Goal: Information Seeking & Learning: Find specific fact

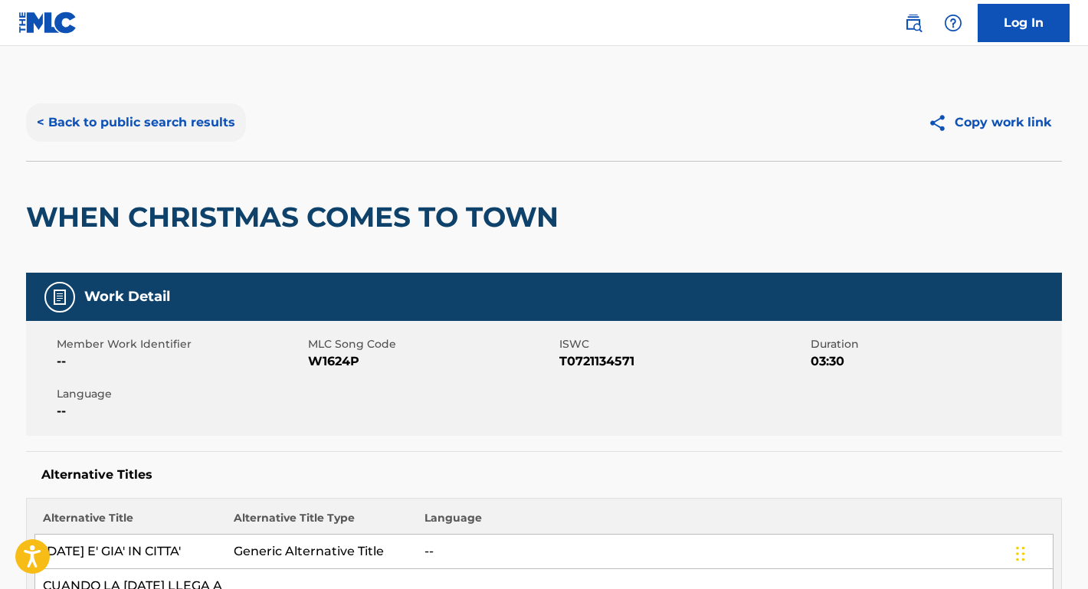
scroll to position [-1, 0]
click at [201, 130] on button "< Back to public search results" at bounding box center [136, 122] width 220 height 38
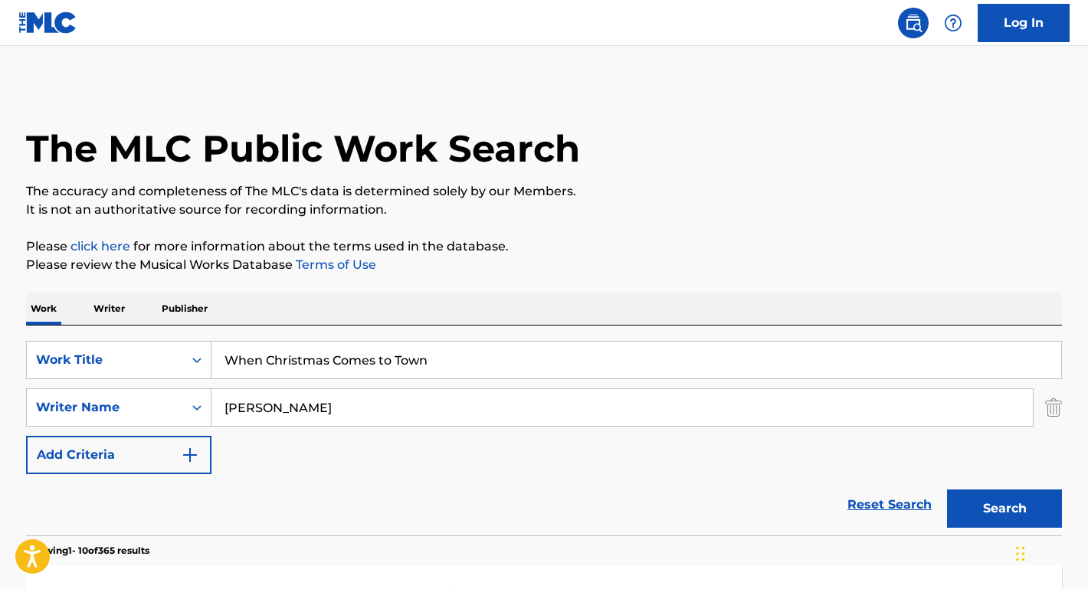
drag, startPoint x: 445, startPoint y: 231, endPoint x: 210, endPoint y: 229, distance: 235.2
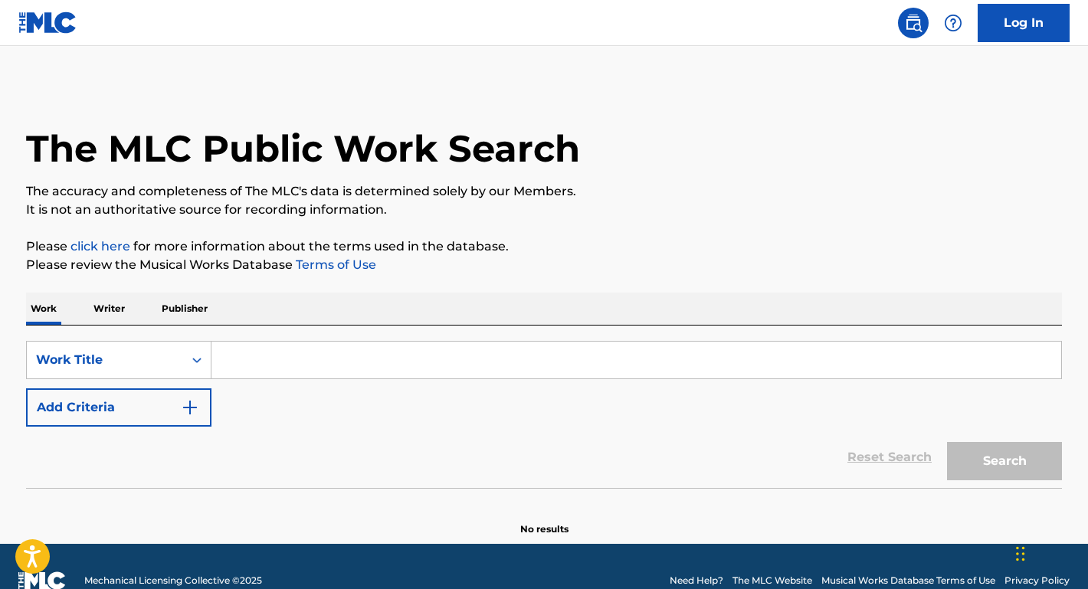
click at [380, 343] on input "Search Form" at bounding box center [636, 360] width 850 height 37
paste input "Wildflower"
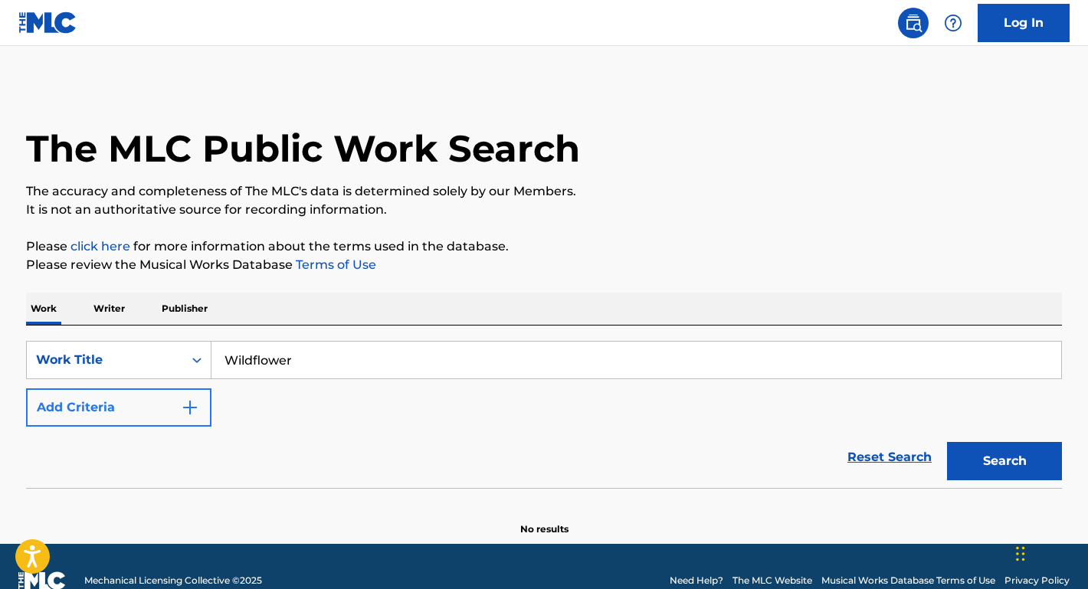
type input "Wildflower"
click at [166, 399] on button "Add Criteria" at bounding box center [118, 407] width 185 height 38
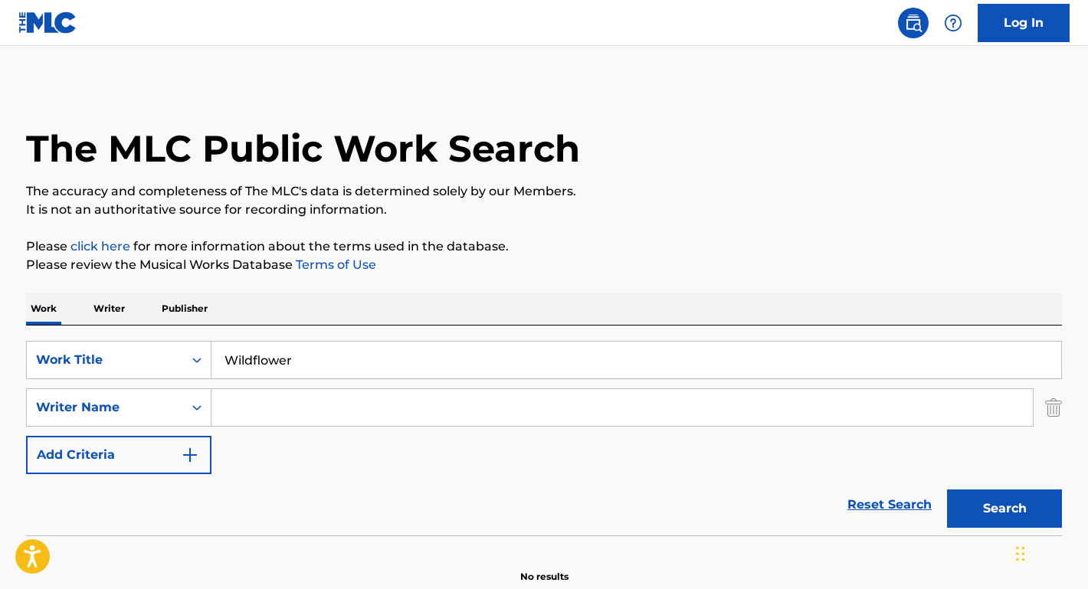
click at [269, 402] on input "Search Form" at bounding box center [621, 407] width 821 height 37
type input "BROWN"
click at [1004, 509] on button "Search" at bounding box center [1004, 509] width 115 height 38
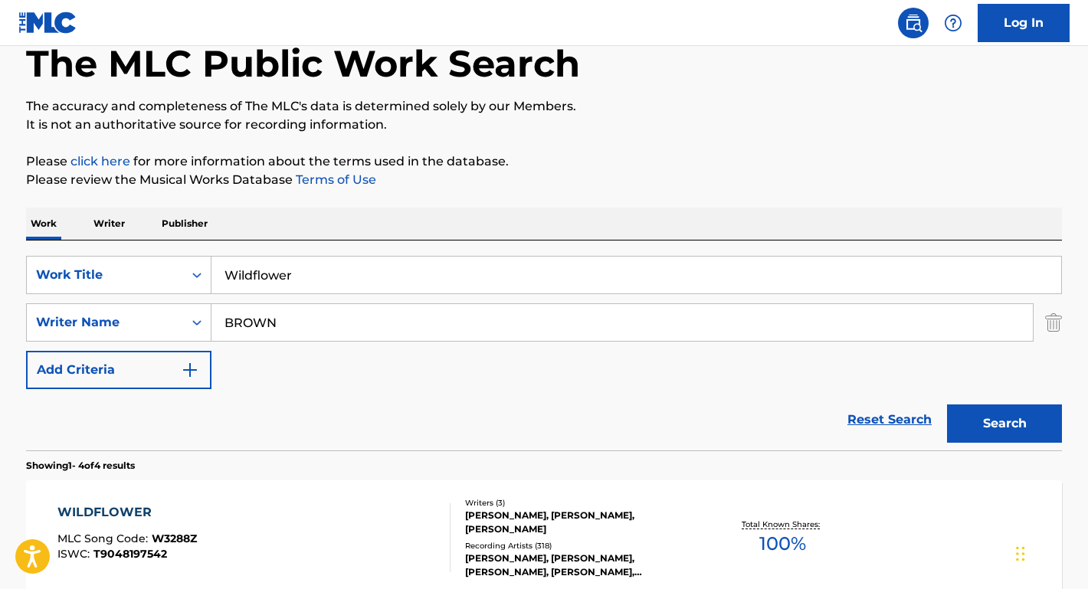
scroll to position [157, 0]
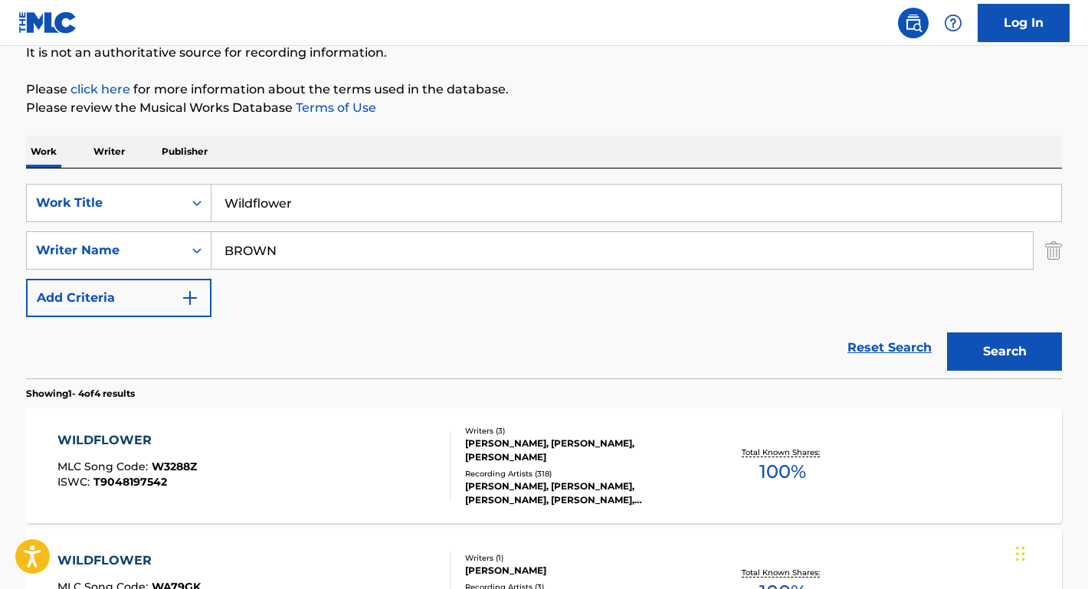
click at [143, 445] on div "WILDFLOWER" at bounding box center [126, 440] width 139 height 18
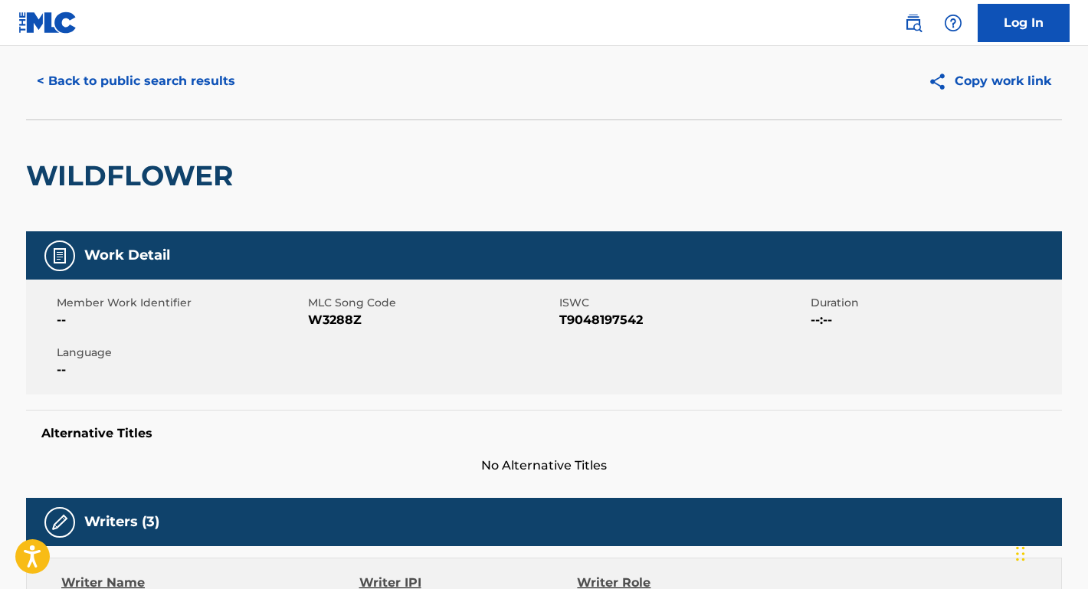
scroll to position [45, 0]
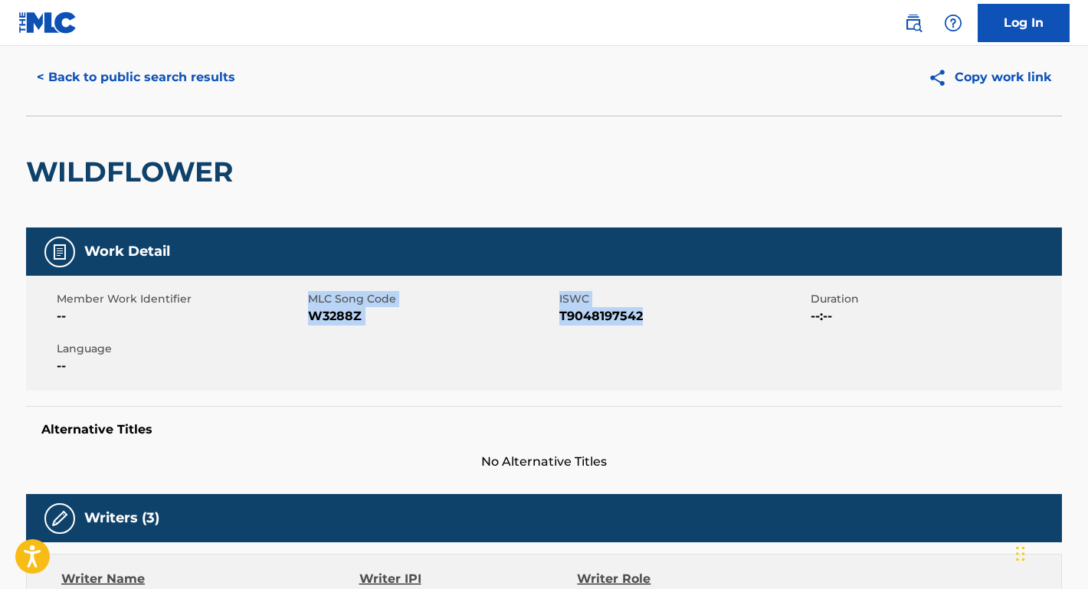
drag, startPoint x: 654, startPoint y: 323, endPoint x: 309, endPoint y: 317, distance: 345.6
click at [309, 317] on div "Member Work Identifier -- MLC Song Code W3288Z ISWC T9048197542 Duration --:-- …" at bounding box center [544, 333] width 1036 height 115
copy div "W3288Z ISWC T9048197542"
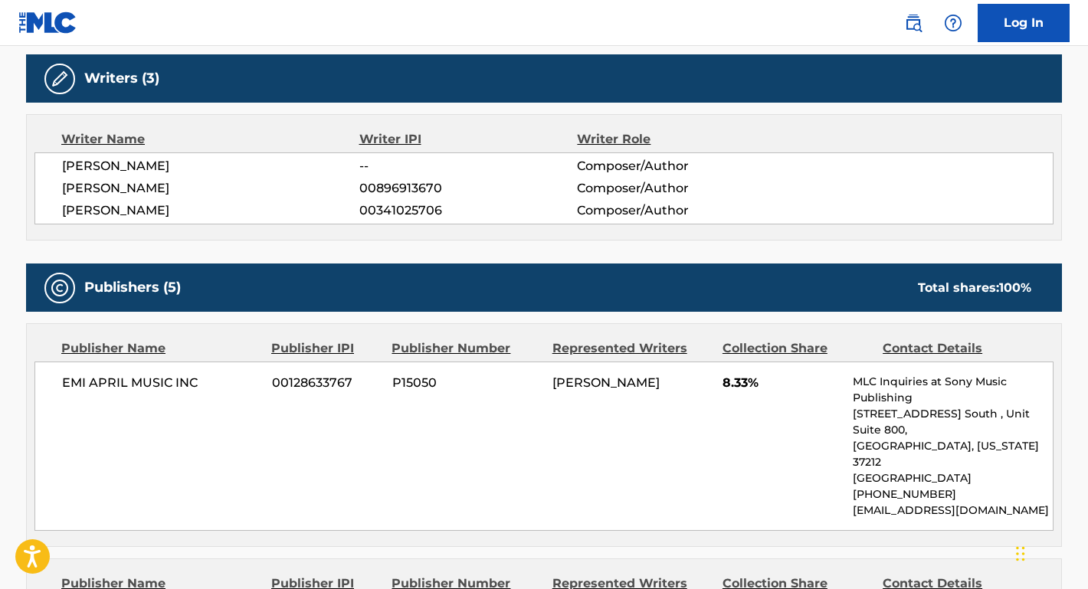
scroll to position [574, 0]
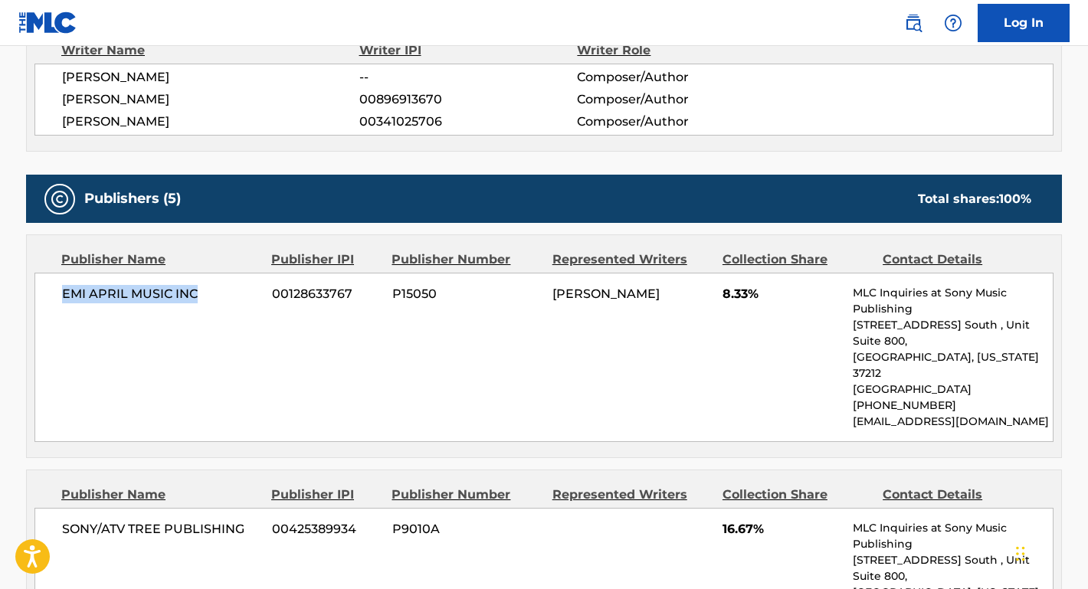
drag, startPoint x: 216, startPoint y: 290, endPoint x: 5, endPoint y: 291, distance: 211.5
copy span "EMI APRIL MUSIC INC"
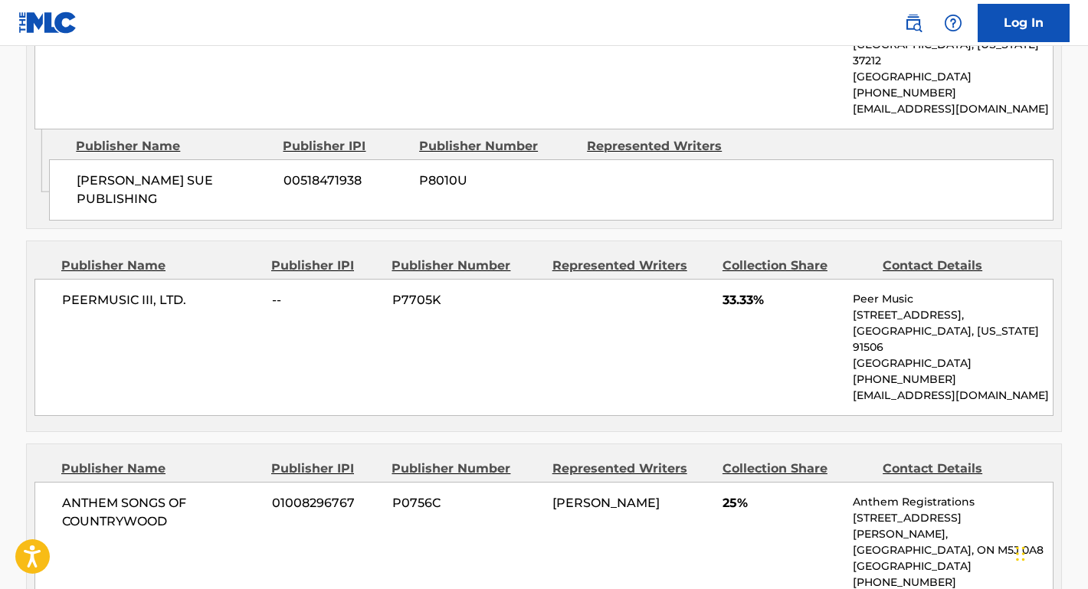
scroll to position [1504, 0]
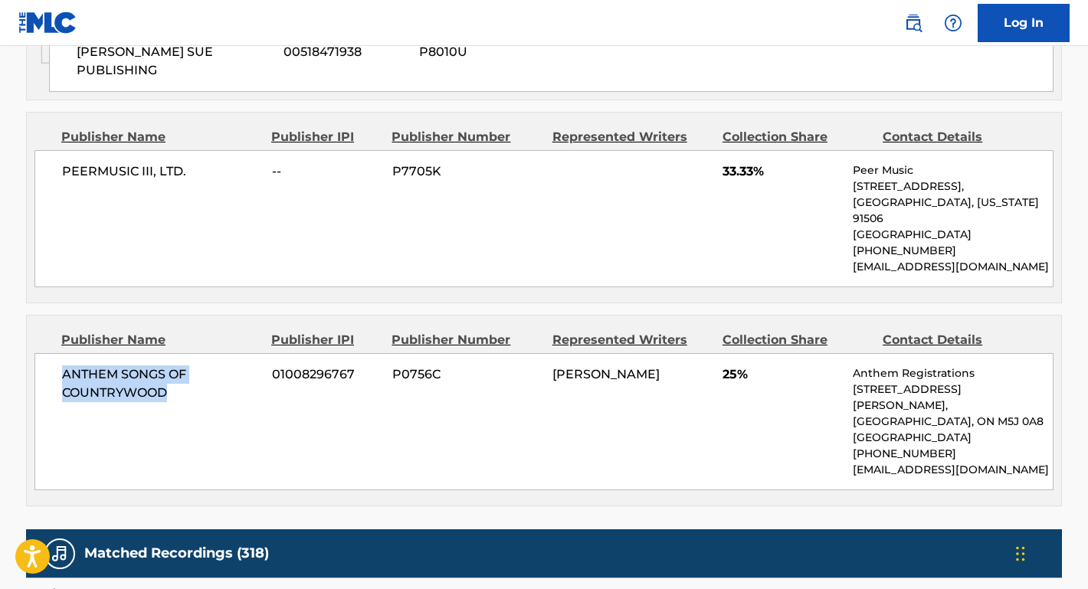
drag, startPoint x: 185, startPoint y: 281, endPoint x: 32, endPoint y: 257, distance: 154.4
click at [32, 316] on div "Publisher Name Publisher IPI Publisher Number Represented Writers Collection Sh…" at bounding box center [544, 411] width 1034 height 190
copy span "ANTHEM SONGS OF COUNTRYWOOD"
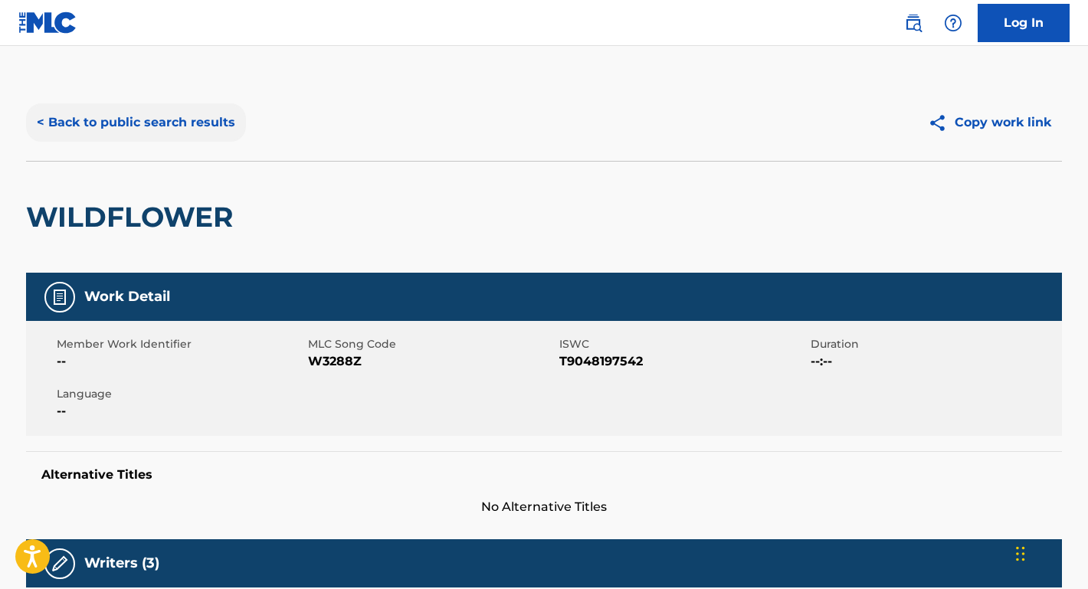
scroll to position [0, 0]
click at [204, 131] on button "< Back to public search results" at bounding box center [136, 122] width 220 height 38
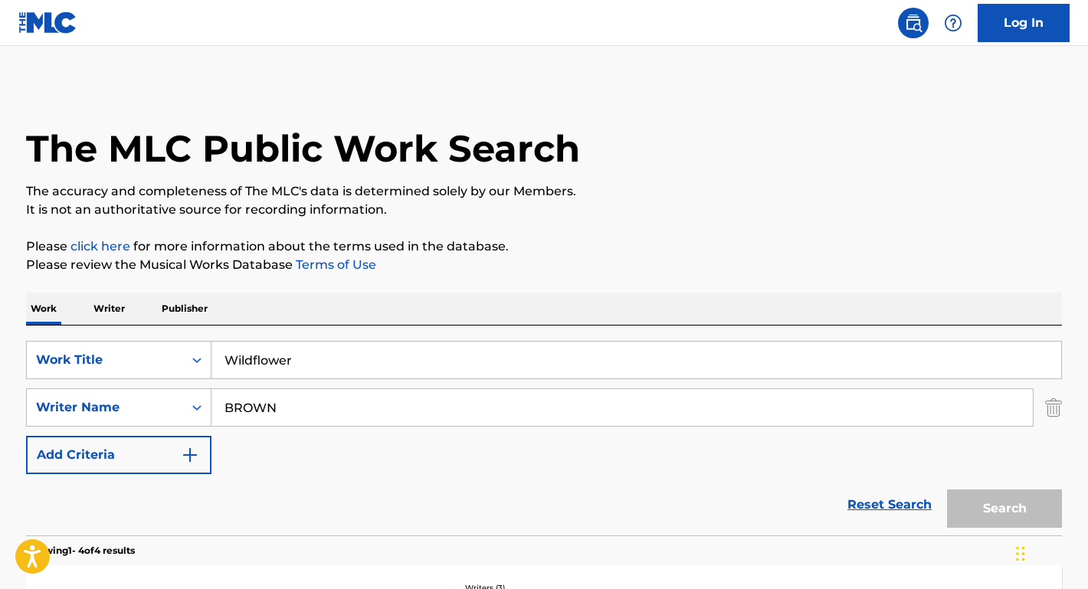
scroll to position [157, 0]
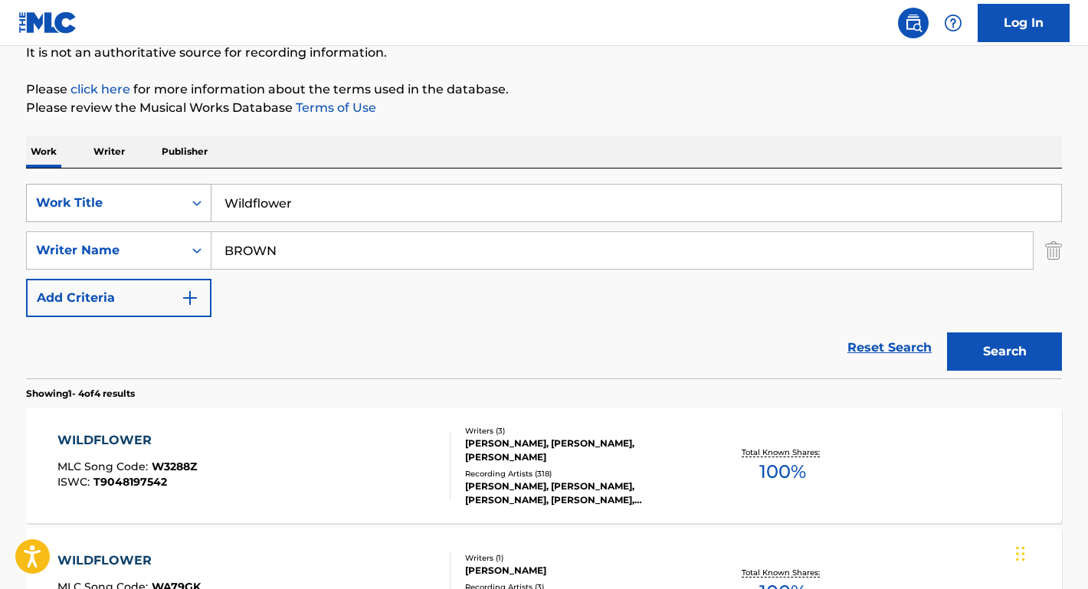
drag, startPoint x: 346, startPoint y: 202, endPoint x: 178, endPoint y: 202, distance: 168.6
click at [178, 202] on div "SearchWithCriteria976f30af-7610-4461-89c1-659e4f865b63 Work Title Wildflower" at bounding box center [544, 203] width 1036 height 38
paste input "She Moves in Her Own Way"
type input "She Moves in Her Own Way"
click at [1004, 352] on button "Search" at bounding box center [1004, 352] width 115 height 38
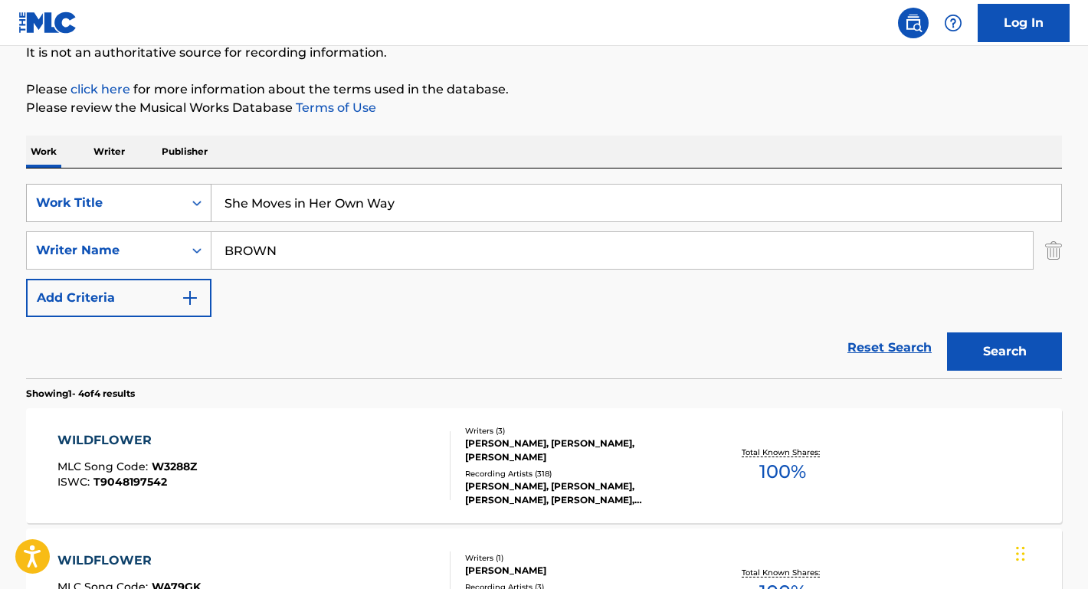
scroll to position [126, 0]
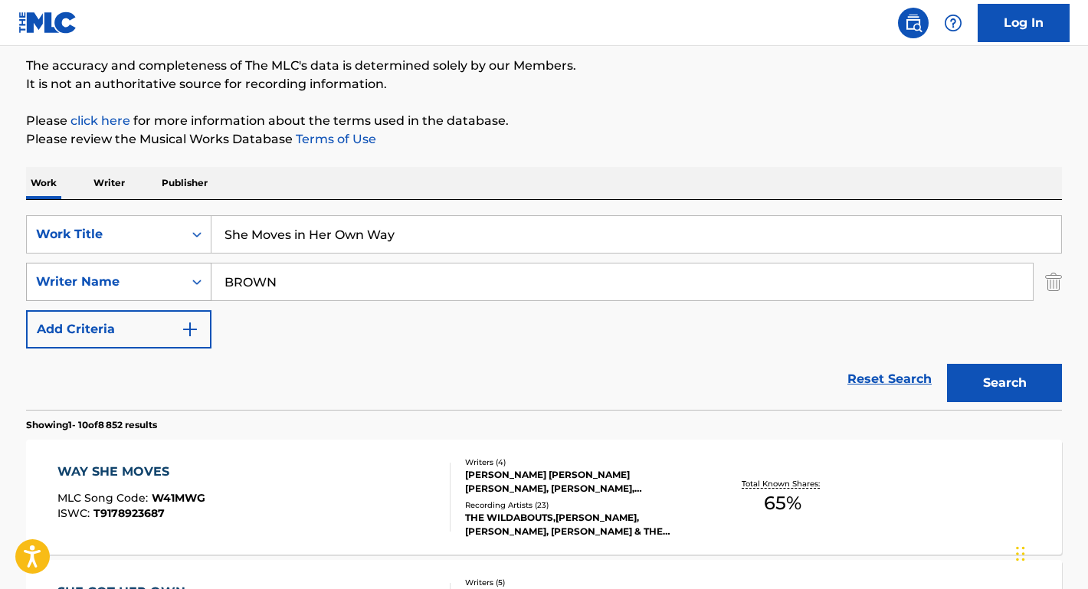
drag, startPoint x: 285, startPoint y: 278, endPoint x: 192, endPoint y: 268, distance: 93.2
click at [193, 271] on div "SearchWithCriteria43cce8d5-5cbf-4643-8c3f-f1c19c8a00d3 Writer Name [PERSON_NAME]" at bounding box center [544, 282] width 1036 height 38
click at [1004, 383] on button "Search" at bounding box center [1004, 383] width 115 height 38
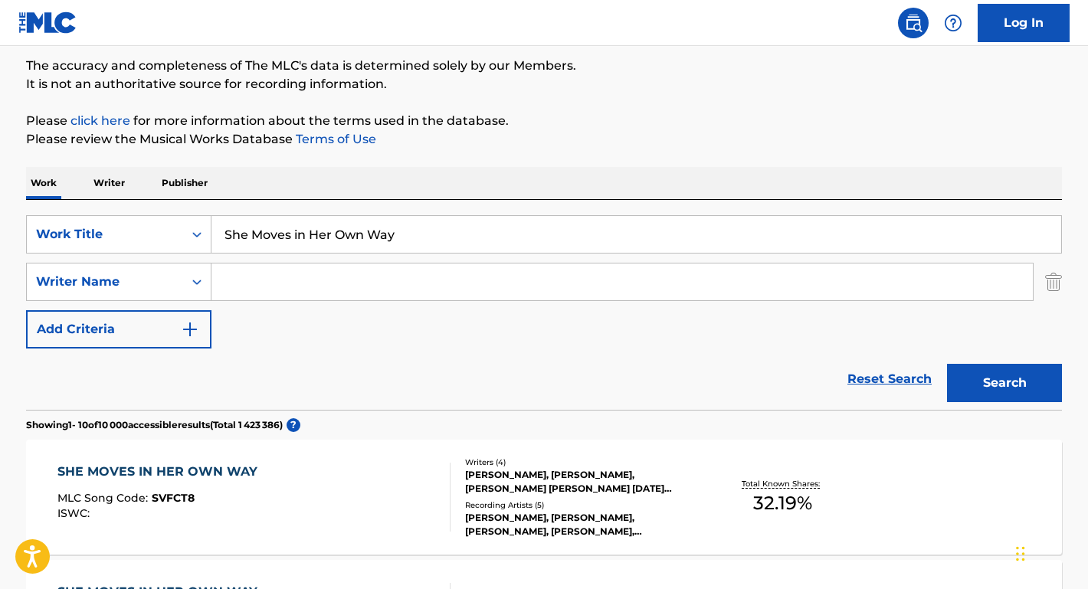
click at [321, 275] on input "Search Form" at bounding box center [621, 282] width 821 height 37
type input "[PERSON_NAME]"
click at [1004, 383] on button "Search" at bounding box center [1004, 383] width 115 height 38
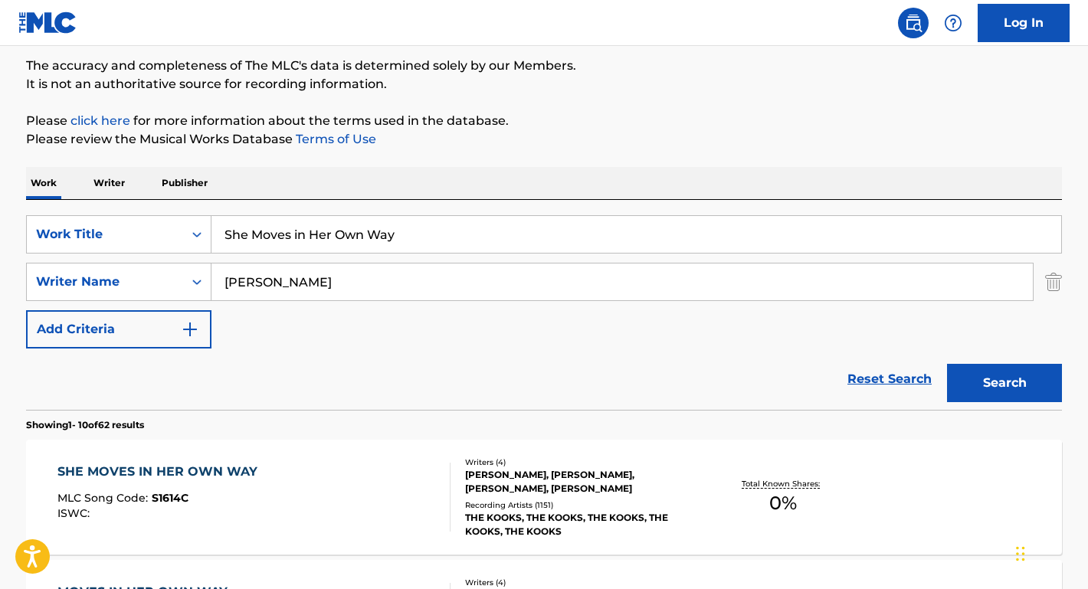
click at [228, 467] on div "SHE MOVES IN HER OWN WAY" at bounding box center [161, 472] width 208 height 18
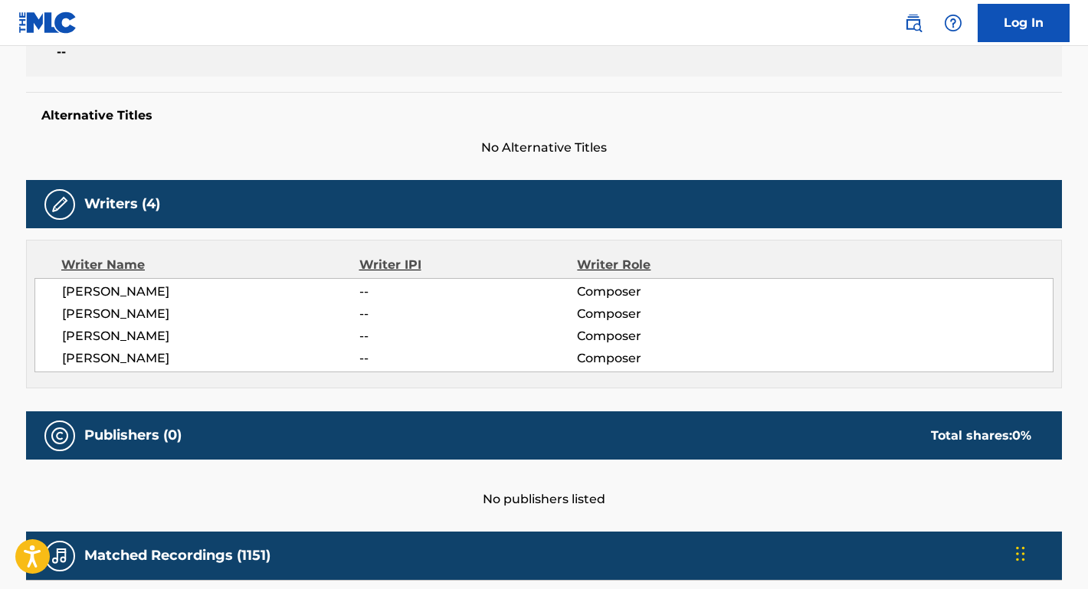
scroll to position [196, 0]
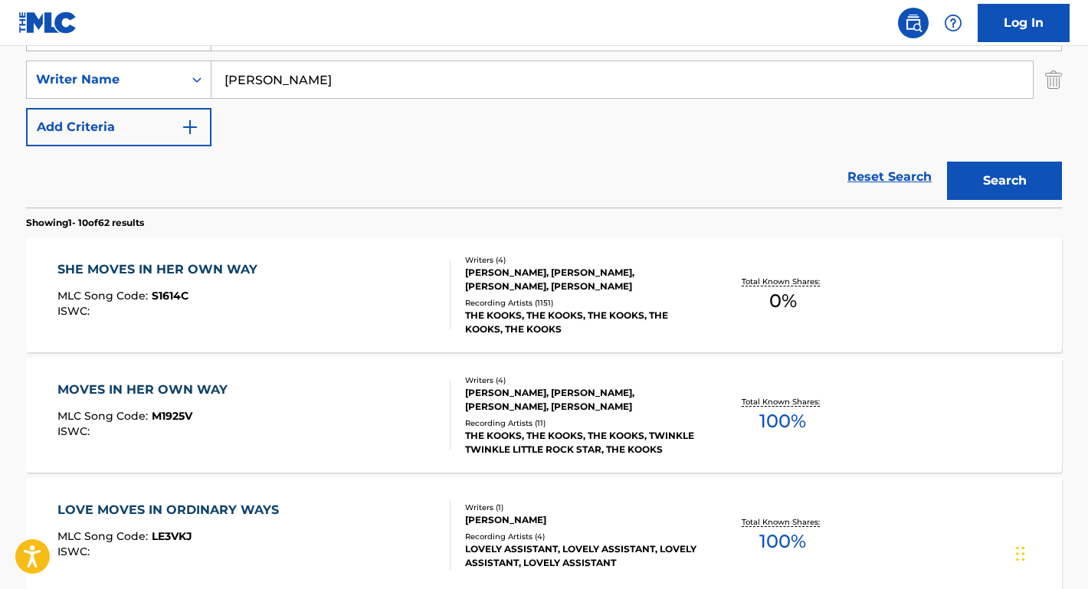
scroll to position [334, 0]
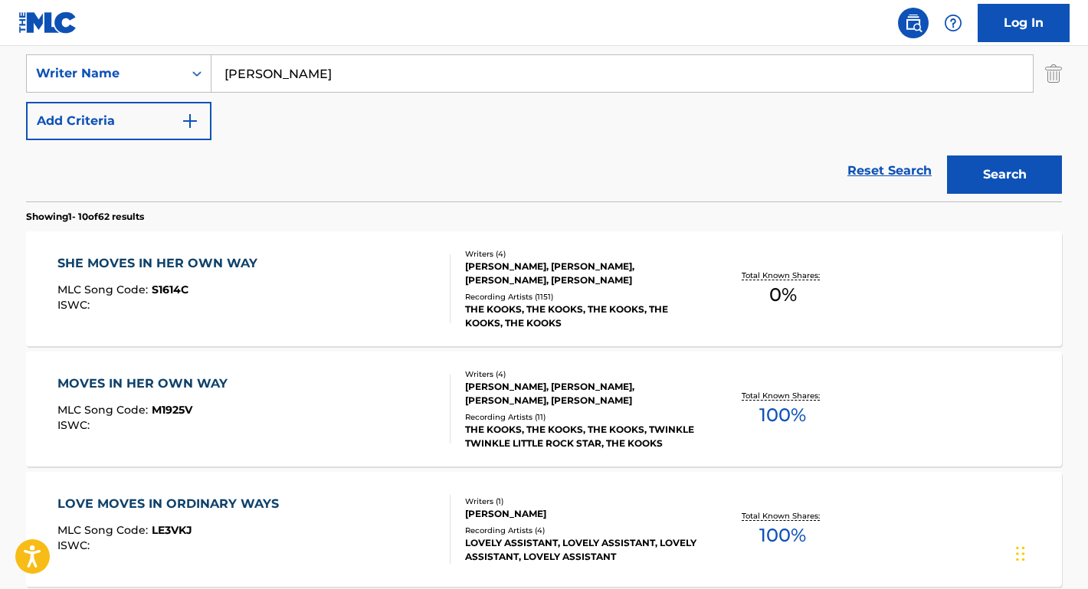
click at [195, 381] on div "MOVES IN HER OWN WAY" at bounding box center [146, 384] width 178 height 18
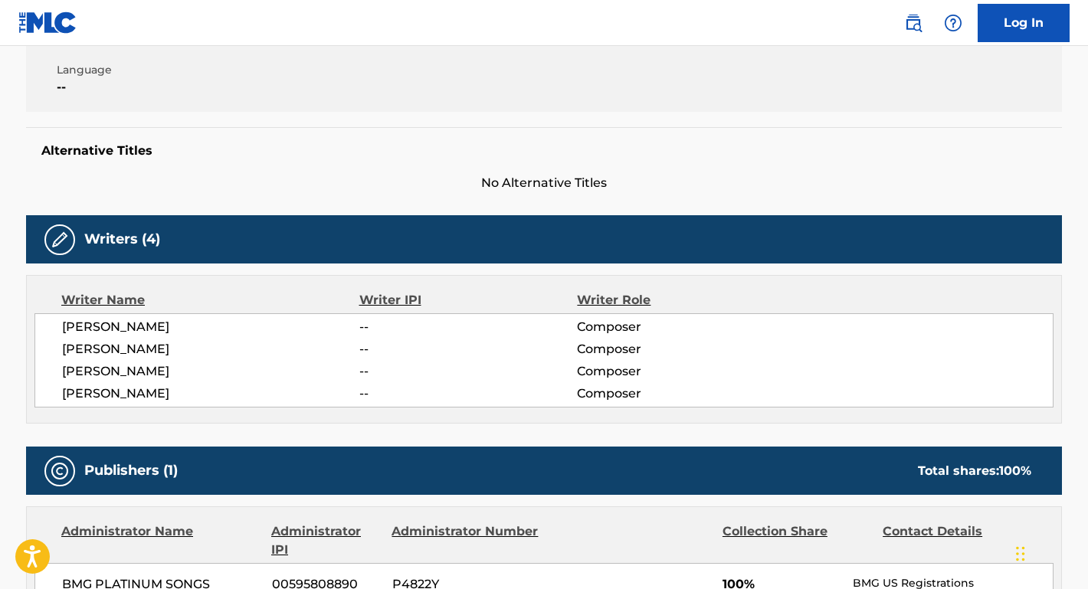
scroll to position [584, 0]
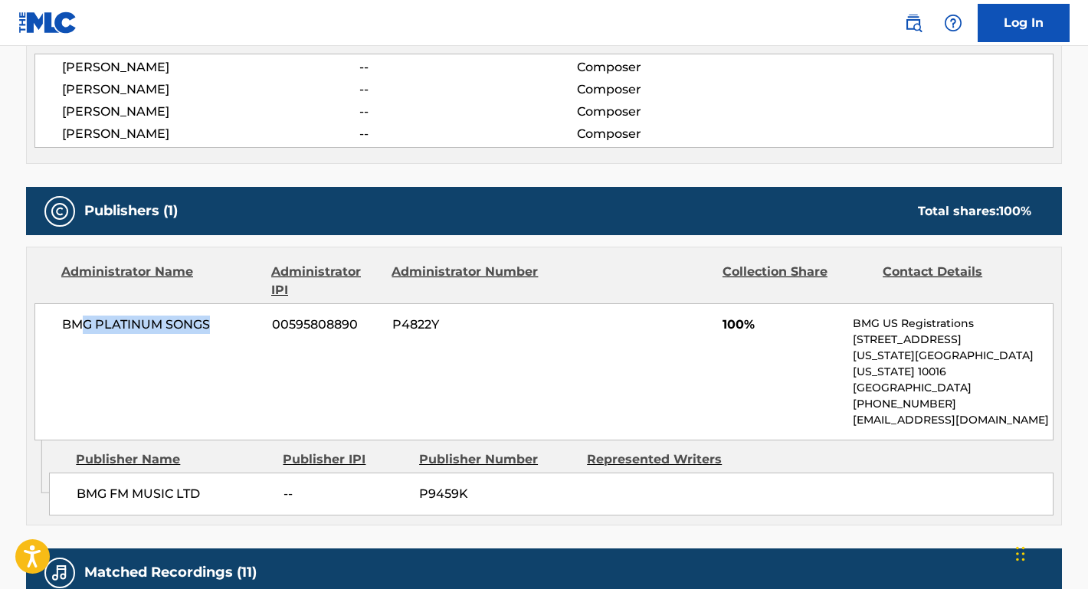
drag, startPoint x: 220, startPoint y: 326, endPoint x: 77, endPoint y: 326, distance: 142.5
click at [77, 326] on span "BMG PLATINUM SONGS" at bounding box center [161, 325] width 198 height 18
copy span "BMG PLATINUM SONGS"
drag, startPoint x: 218, startPoint y: 481, endPoint x: 53, endPoint y: 481, distance: 164.7
click at [52, 480] on div "BMG FM MUSIC LTD -- P9459K" at bounding box center [551, 494] width 1004 height 43
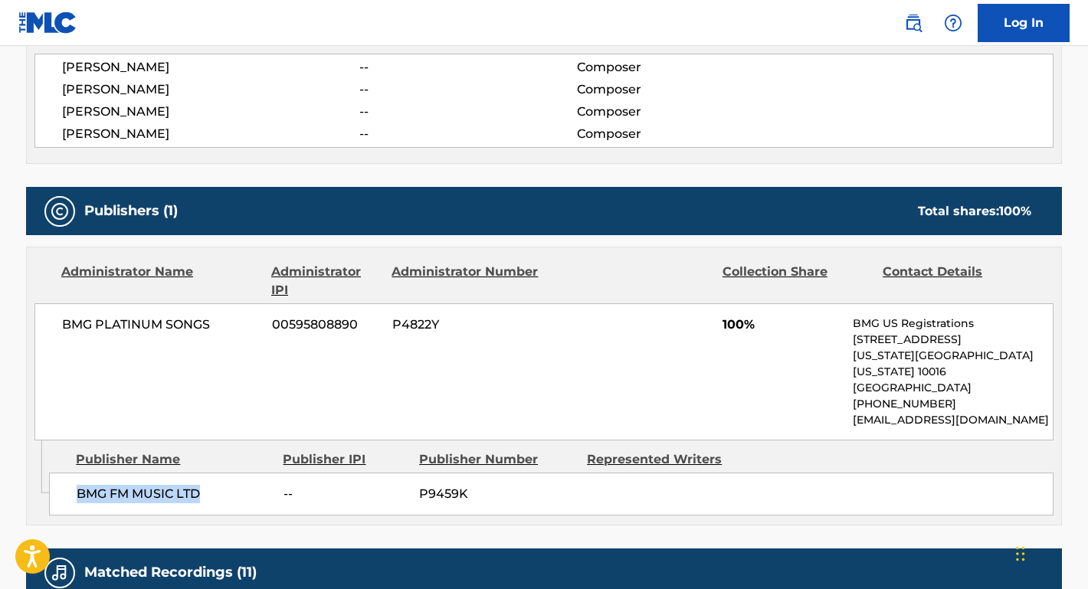
copy span "BMG FM MUSIC LTD"
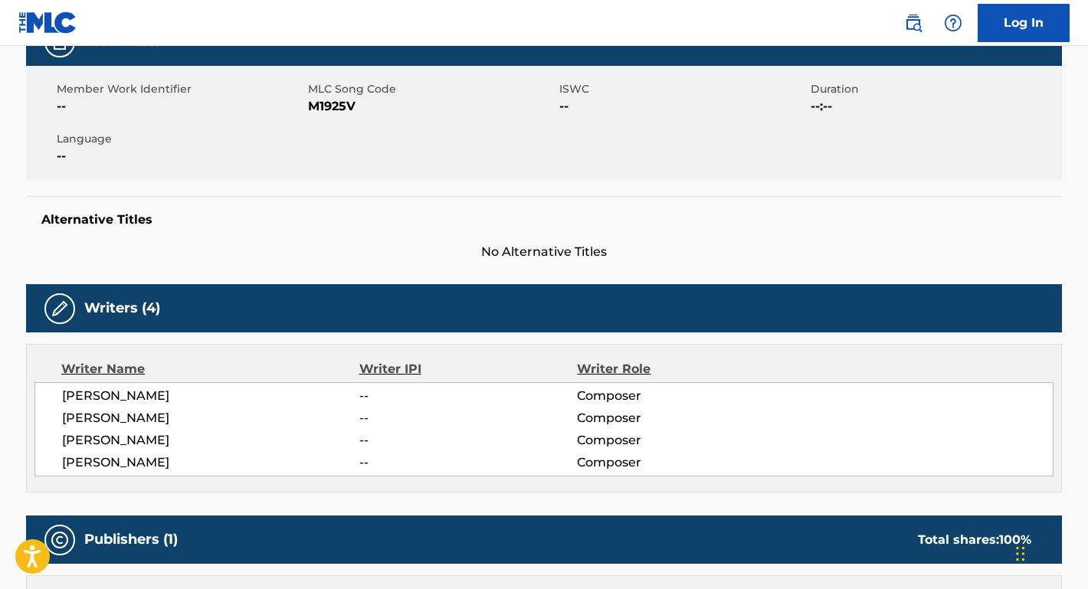
scroll to position [140, 0]
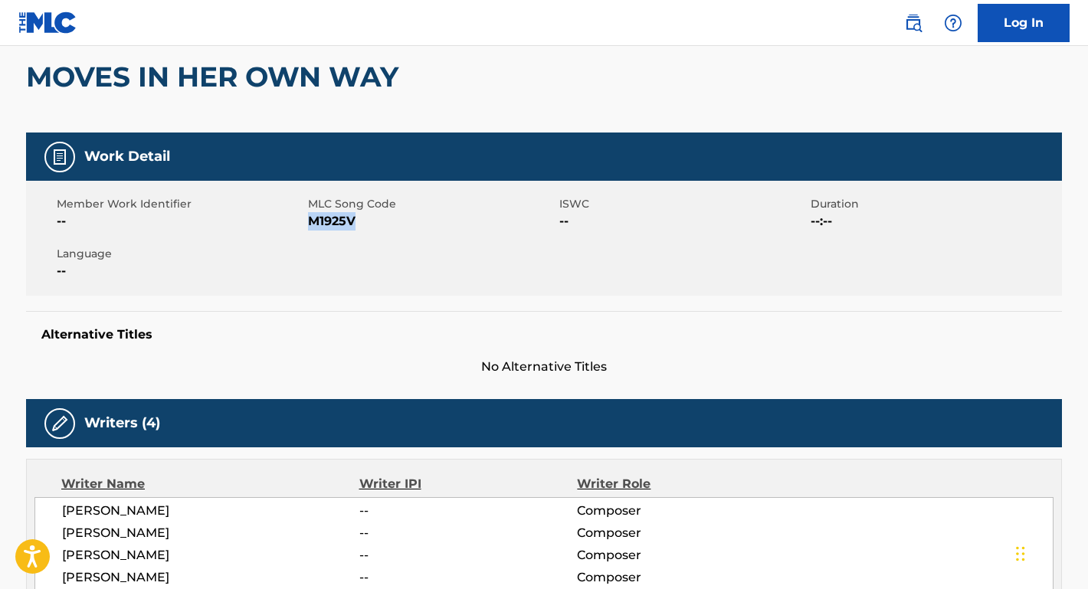
drag, startPoint x: 368, startPoint y: 226, endPoint x: 308, endPoint y: 224, distance: 59.8
click at [308, 224] on span "M1925V" at bounding box center [431, 221] width 247 height 18
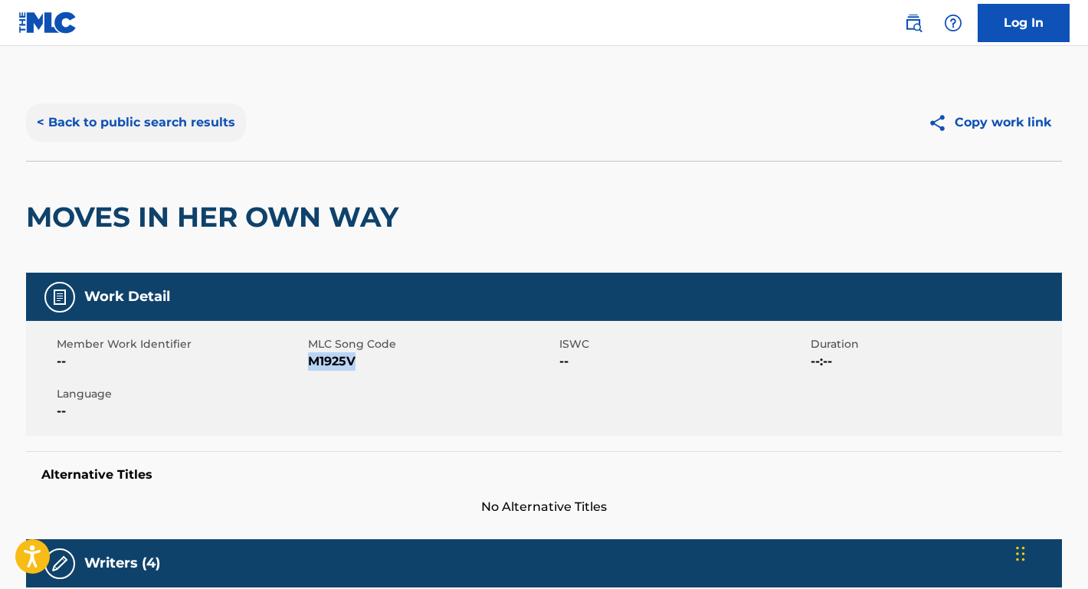
click at [208, 114] on button "< Back to public search results" at bounding box center [136, 122] width 220 height 38
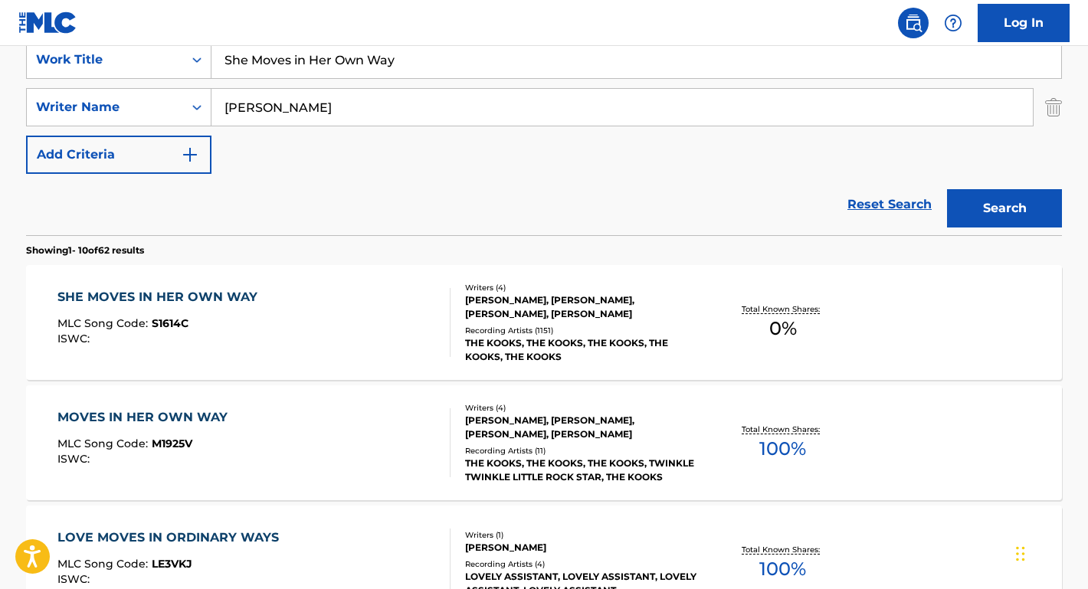
scroll to position [293, 0]
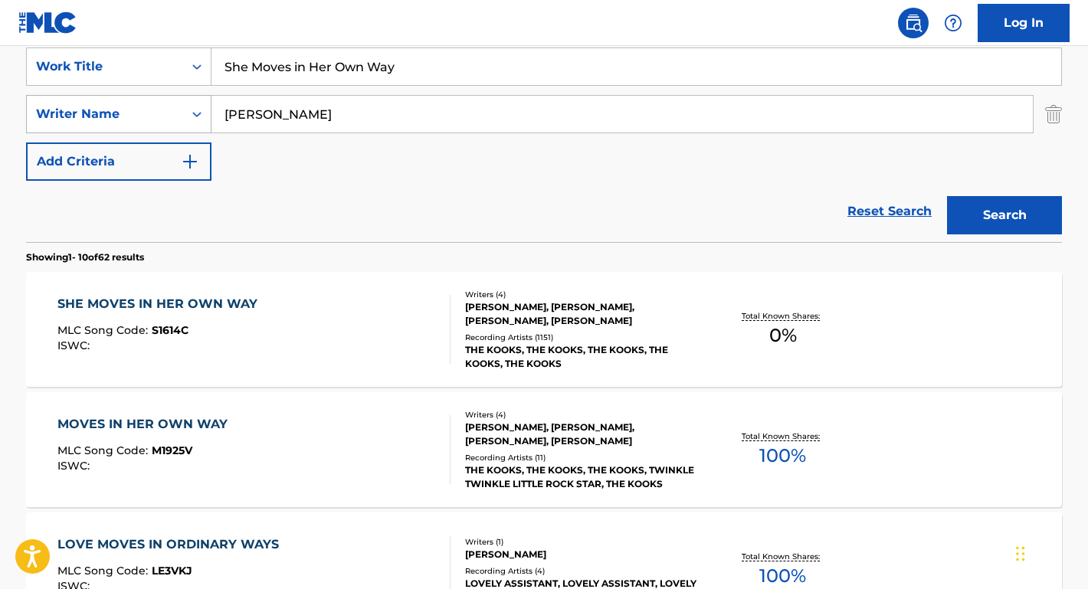
drag, startPoint x: 339, startPoint y: 105, endPoint x: 208, endPoint y: 103, distance: 130.3
click at [205, 104] on div "SearchWithCriteria43cce8d5-5cbf-4643-8c3f-f1c19c8a00d3 Writer Name [PERSON_NAME]" at bounding box center [544, 114] width 1036 height 38
drag, startPoint x: 349, startPoint y: 107, endPoint x: 211, endPoint y: 113, distance: 138.8
click at [211, 113] on div "SearchWithCriteria43cce8d5-5cbf-4643-8c3f-f1c19c8a00d3 Writer Name [PERSON_NAME]" at bounding box center [544, 114] width 1036 height 38
type input "CASSWELL"
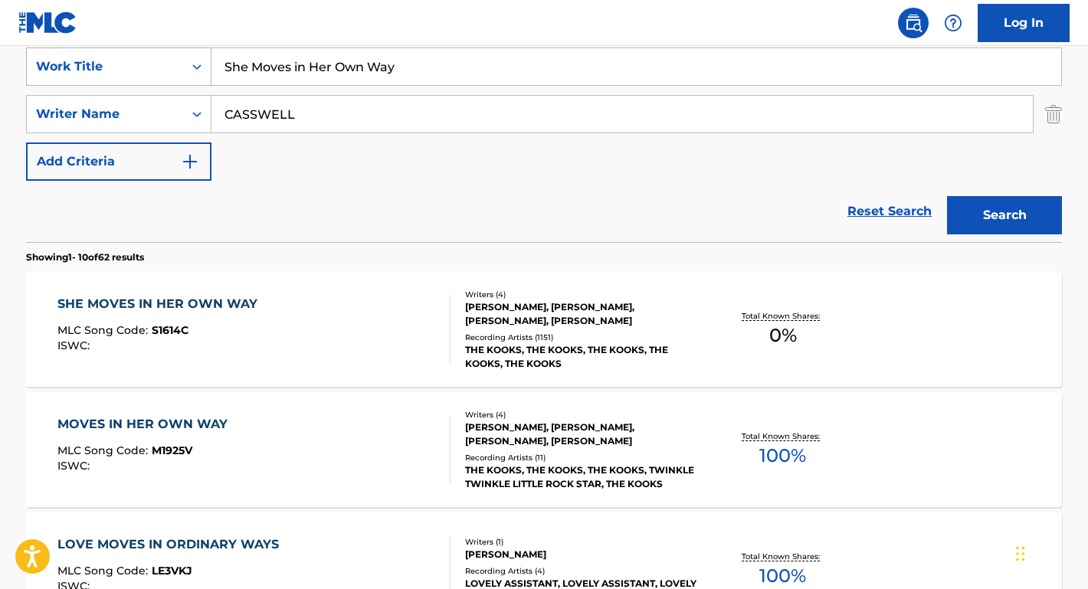
drag, startPoint x: 409, startPoint y: 78, endPoint x: 205, endPoint y: 62, distance: 205.2
click at [205, 62] on div "SearchWithCriteria976f30af-7610-4461-89c1-659e4f865b63 Work Title She Moves in …" at bounding box center [544, 67] width 1036 height 38
click at [1004, 215] on button "Search" at bounding box center [1004, 215] width 115 height 38
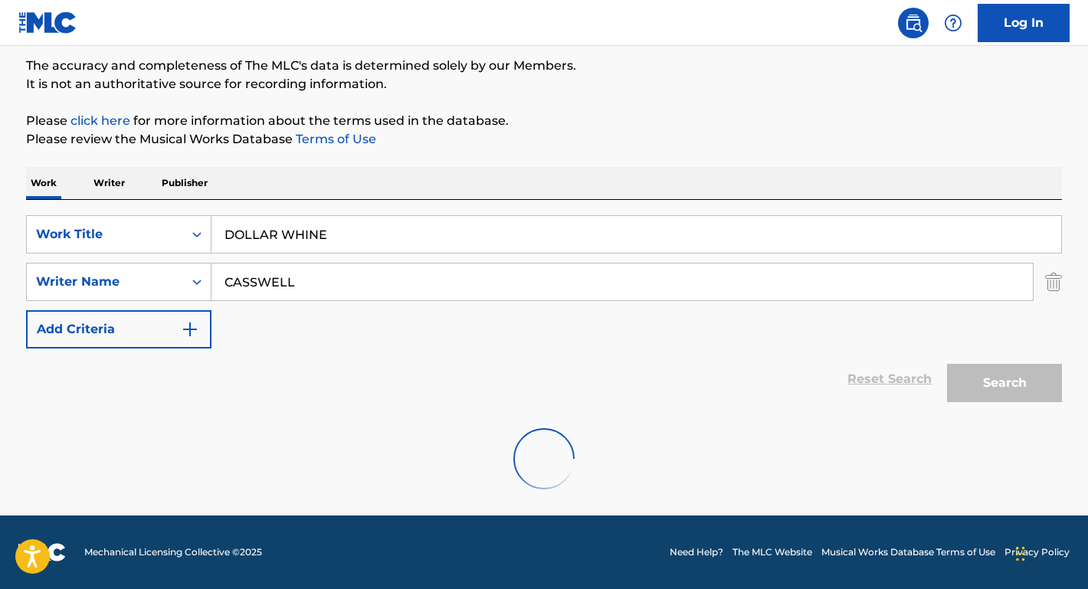
scroll to position [76, 0]
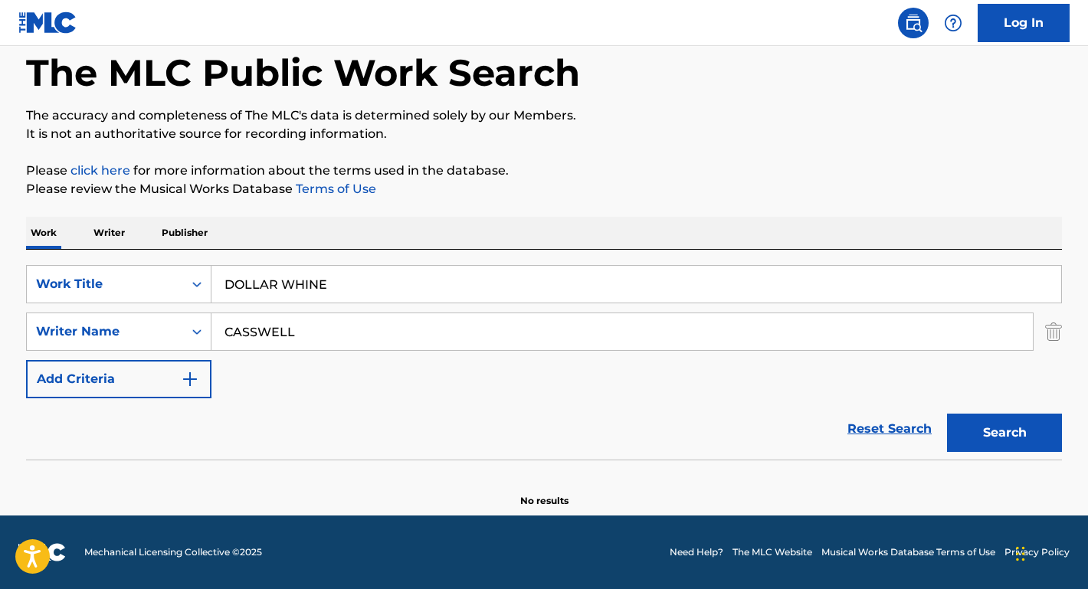
click at [306, 284] on input "DOLLAR WHINE" at bounding box center [636, 284] width 850 height 37
type input "DOLLAR WINE"
click at [1004, 433] on button "Search" at bounding box center [1004, 433] width 115 height 38
drag, startPoint x: 318, startPoint y: 333, endPoint x: 169, endPoint y: 331, distance: 148.7
click at [169, 331] on div "SearchWithCriteria43cce8d5-5cbf-4643-8c3f-f1c19c8a00d3 Writer Name [PERSON_NAME]" at bounding box center [544, 332] width 1036 height 38
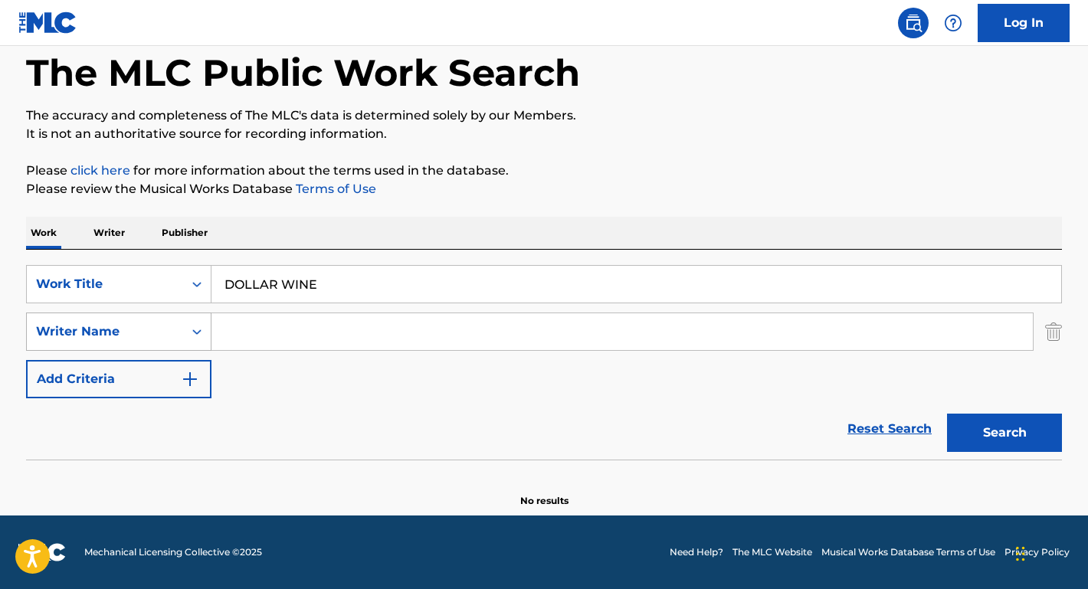
click at [1004, 433] on button "Search" at bounding box center [1004, 433] width 115 height 38
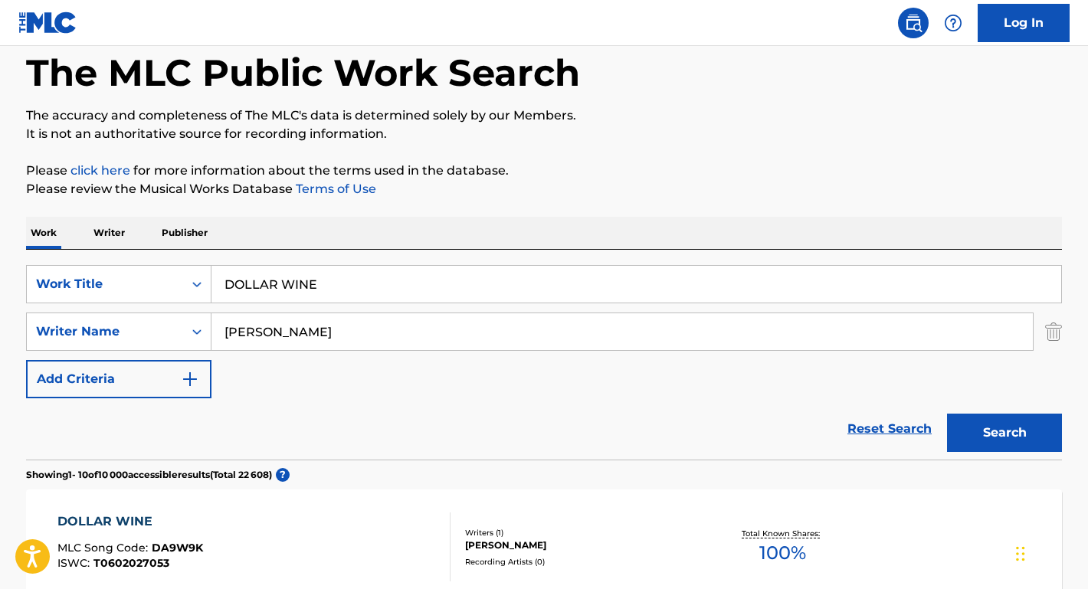
type input "[PERSON_NAME]"
click at [1004, 433] on button "Search" at bounding box center [1004, 433] width 115 height 38
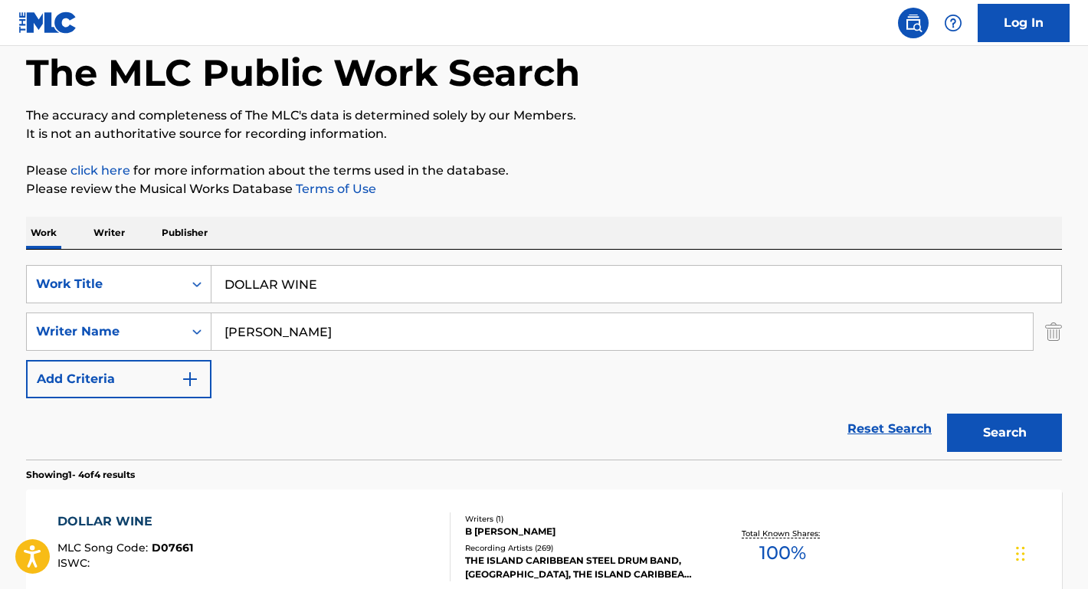
click at [120, 518] on div "DOLLAR WINE" at bounding box center [125, 522] width 136 height 18
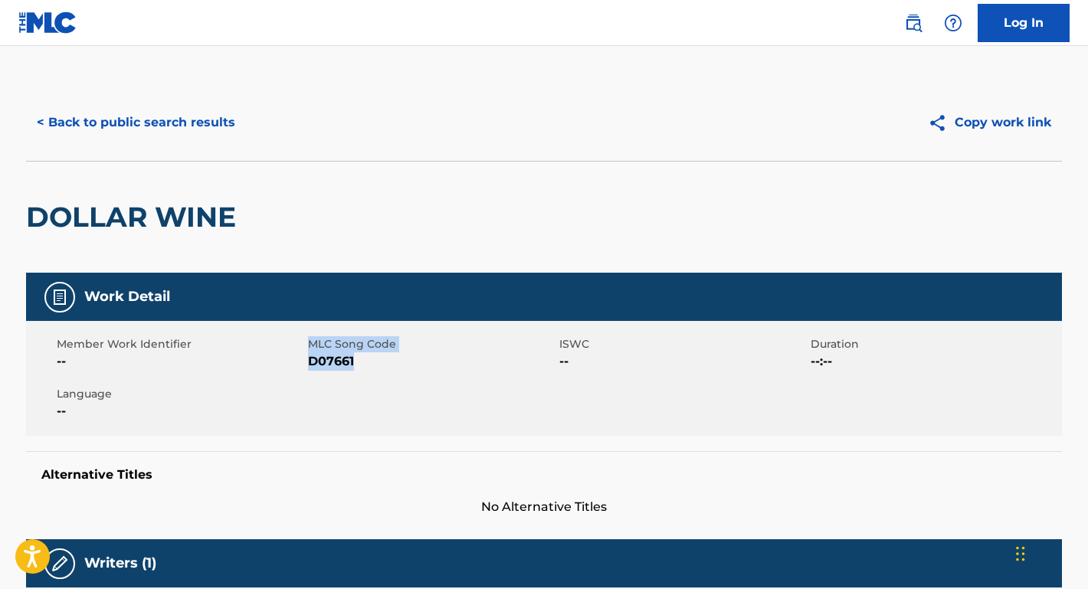
drag, startPoint x: 358, startPoint y: 360, endPoint x: 307, endPoint y: 361, distance: 50.6
click at [307, 361] on div "Member Work Identifier -- MLC Song Code D07661 ISWC -- Duration --:-- Language …" at bounding box center [544, 378] width 1036 height 115
copy div "MLC Song Code D07661"
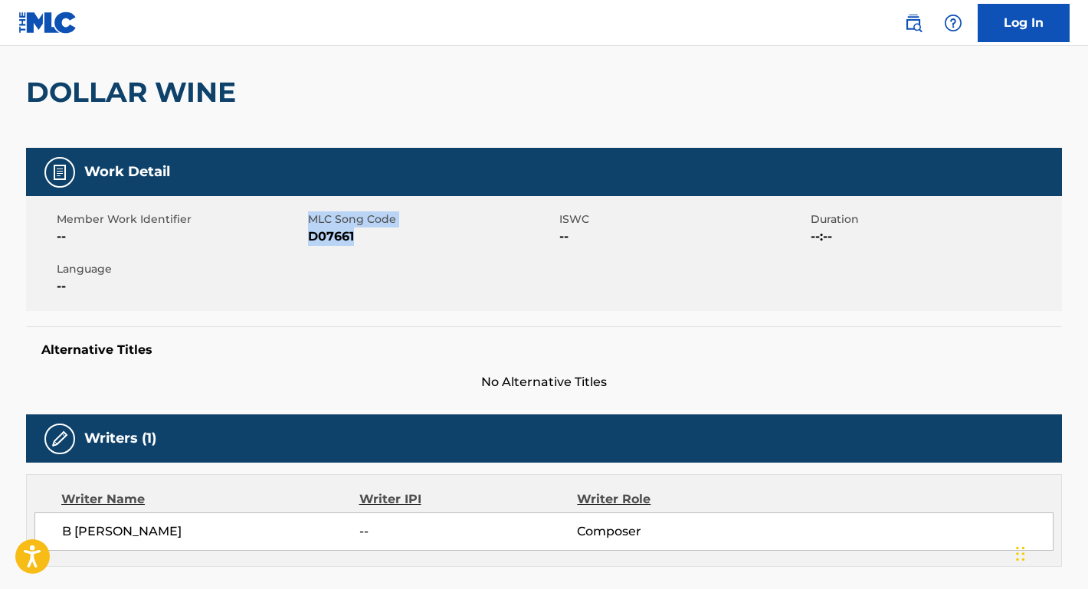
scroll to position [8, 0]
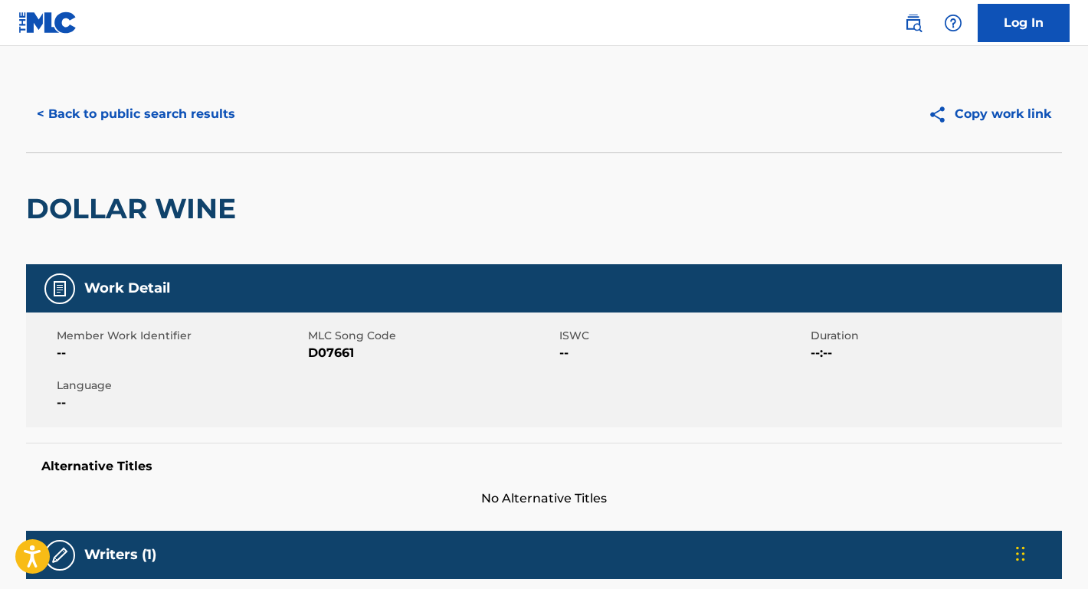
click at [380, 328] on span "MLC Song Code" at bounding box center [431, 336] width 247 height 16
click at [365, 352] on span "D07661" at bounding box center [431, 353] width 247 height 18
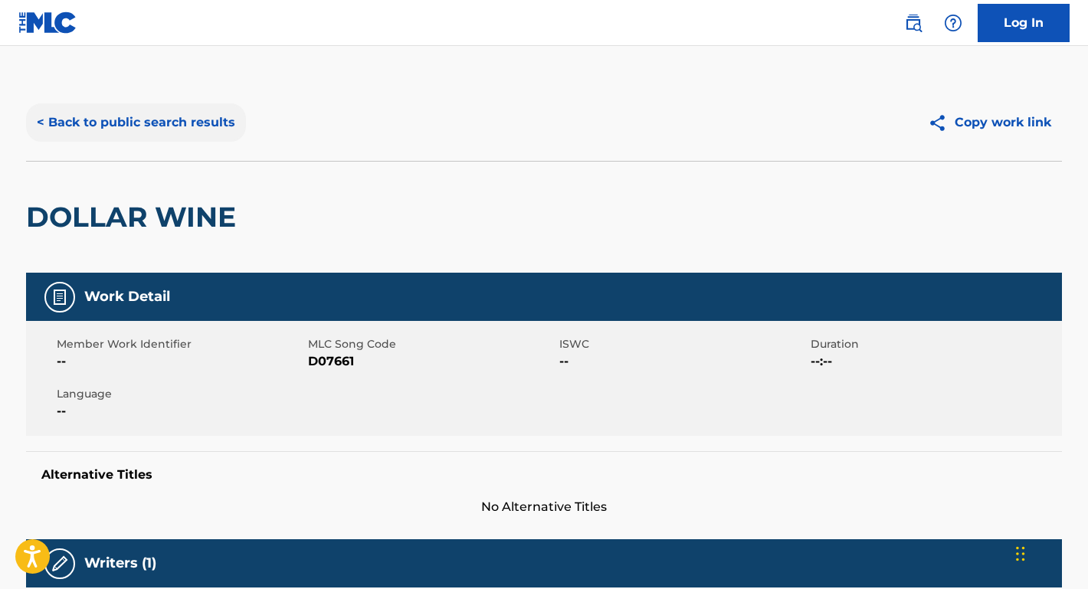
scroll to position [0, 0]
click at [202, 129] on button "< Back to public search results" at bounding box center [136, 122] width 220 height 38
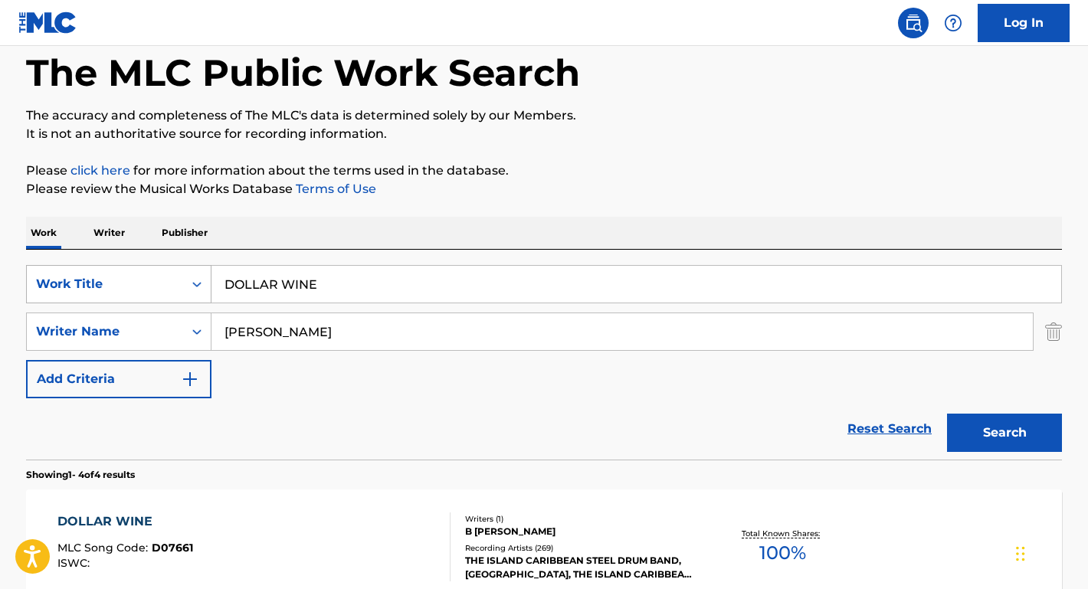
drag, startPoint x: 340, startPoint y: 293, endPoint x: 174, endPoint y: 285, distance: 166.4
click at [174, 285] on div "SearchWithCriteria976f30af-7610-4461-89c1-659e4f865b63 Work Title DOLLAR WINE" at bounding box center [544, 284] width 1036 height 38
paste input "Where Does It Hurt?"
type input "Where Does It Hurt?"
click at [316, 198] on p "Please review the Musical Works Database Terms of Use" at bounding box center [544, 189] width 1036 height 18
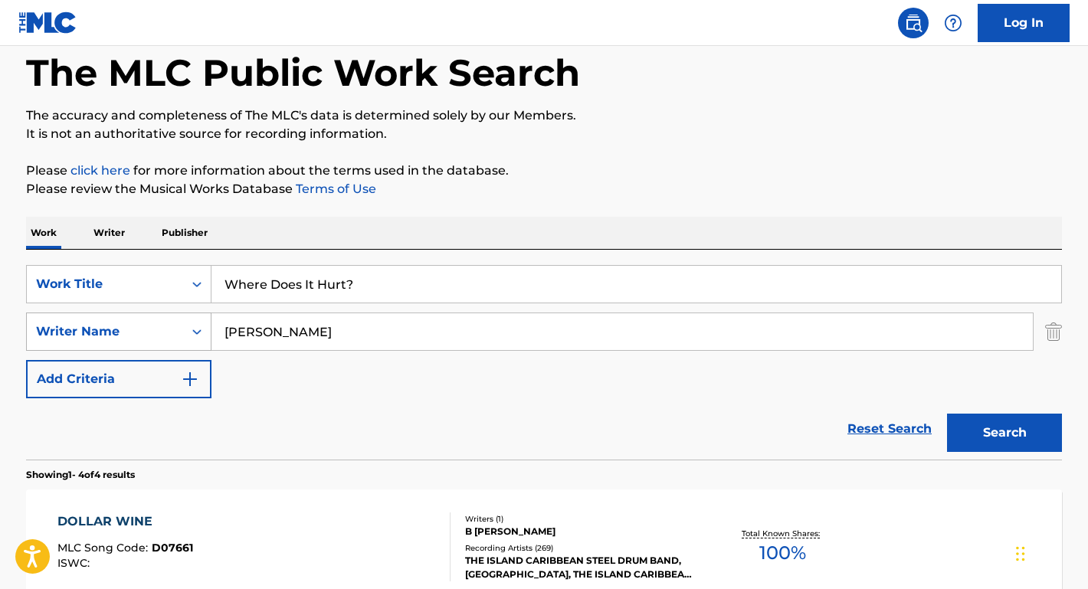
drag, startPoint x: 313, startPoint y: 342, endPoint x: 192, endPoint y: 337, distance: 121.1
click at [192, 337] on div "SearchWithCriteria43cce8d5-5cbf-4643-8c3f-f1c19c8a00d3 Writer Name [PERSON_NAME]" at bounding box center [544, 332] width 1036 height 38
type input "[PERSON_NAME]"
click at [1004, 433] on button "Search" at bounding box center [1004, 433] width 115 height 38
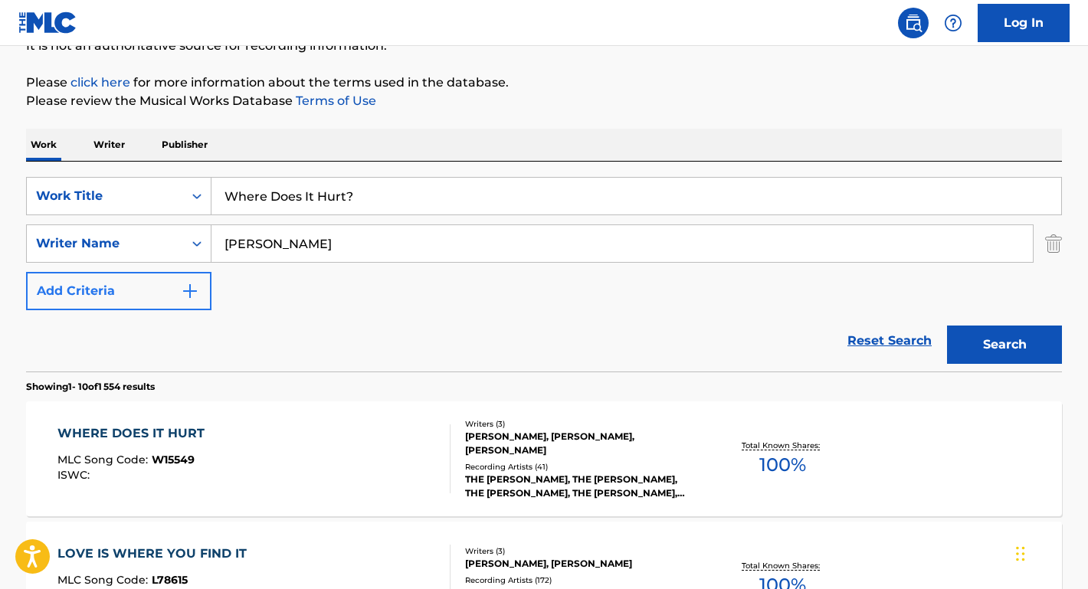
scroll to position [241, 0]
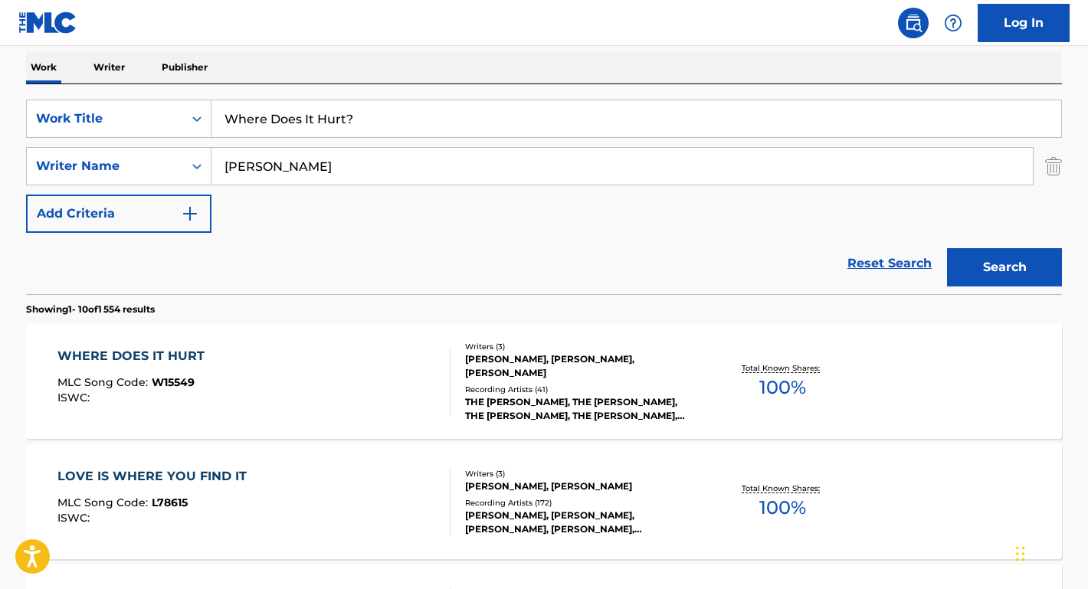
click at [173, 352] on div "WHERE DOES IT HURT" at bounding box center [134, 356] width 155 height 18
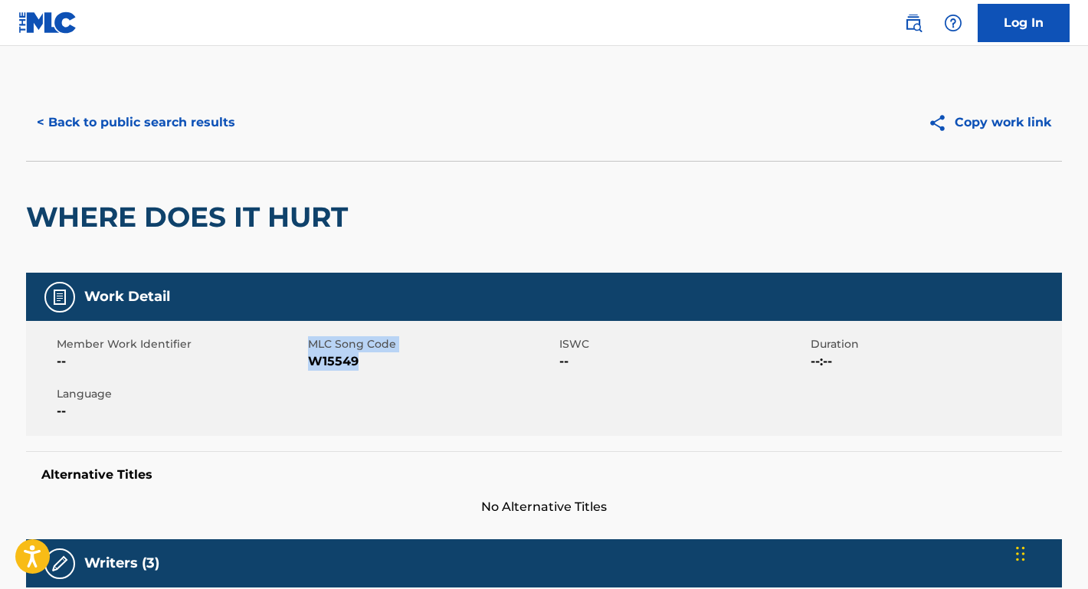
drag, startPoint x: 359, startPoint y: 363, endPoint x: 306, endPoint y: 363, distance: 52.9
click at [306, 363] on div "Member Work Identifier -- MLC Song Code W15549 ISWC -- Duration --:-- Language …" at bounding box center [544, 378] width 1036 height 115
click at [306, 363] on div "Member Work Identifier --" at bounding box center [182, 353] width 251 height 34
drag, startPoint x: 305, startPoint y: 362, endPoint x: 374, endPoint y: 357, distance: 69.1
click at [374, 357] on div "Member Work Identifier -- MLC Song Code W15549 ISWC -- Duration --:-- Language …" at bounding box center [544, 378] width 1036 height 115
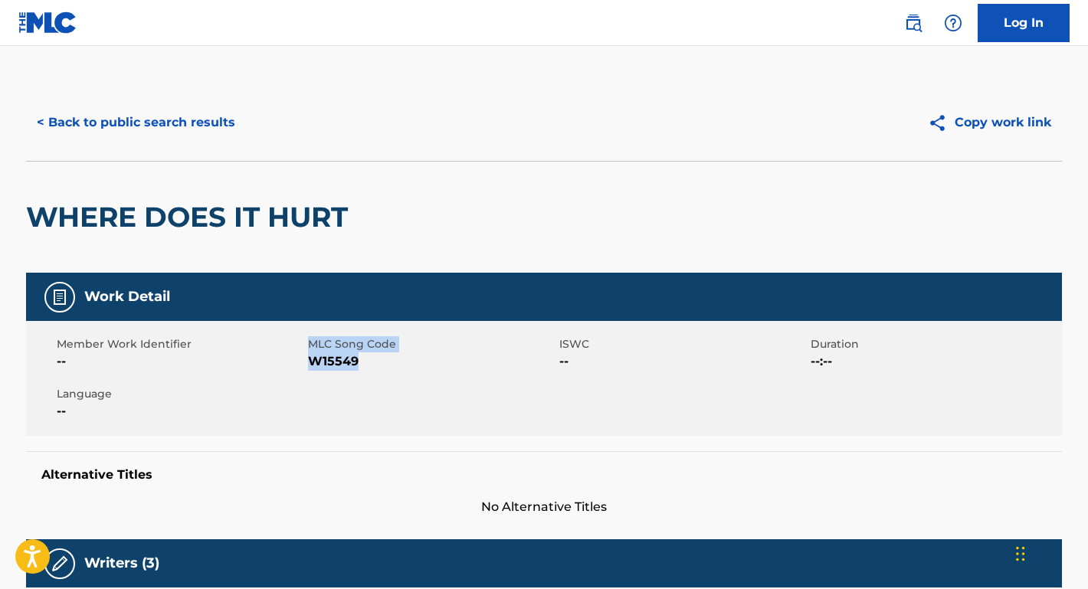
click at [374, 357] on span "W15549" at bounding box center [431, 361] width 247 height 18
drag, startPoint x: 368, startPoint y: 358, endPoint x: 310, endPoint y: 363, distance: 58.5
click at [310, 363] on span "W15549" at bounding box center [431, 361] width 247 height 18
copy span "W15549"
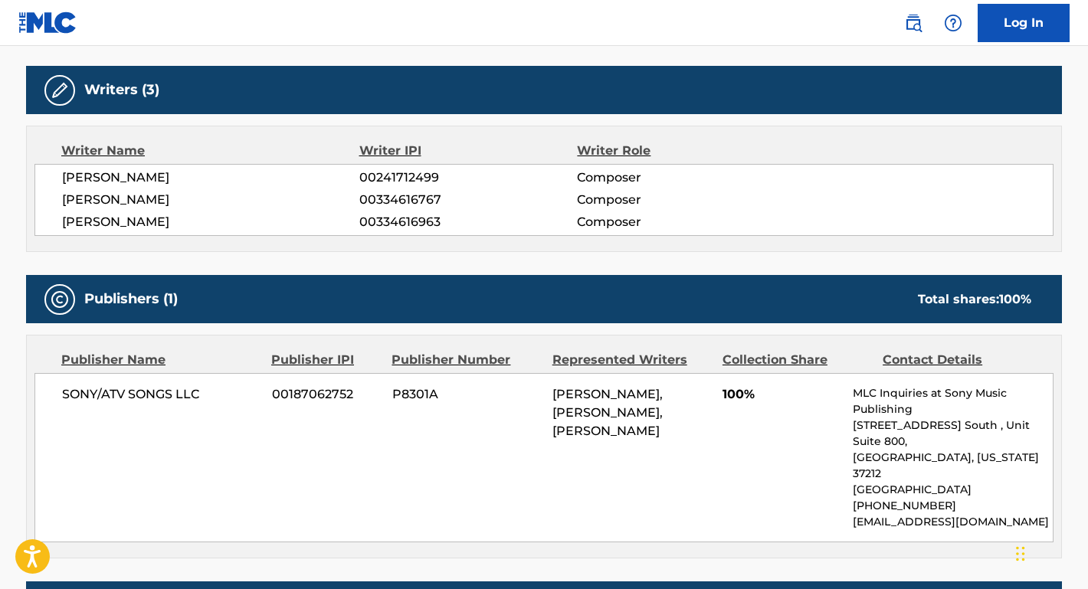
scroll to position [549, 0]
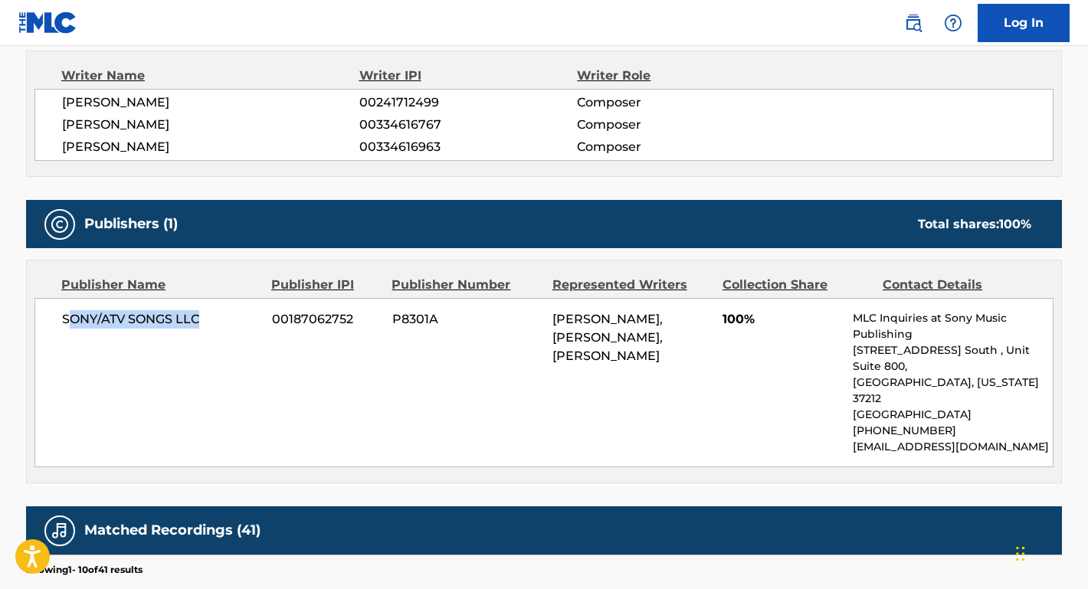
drag, startPoint x: 217, startPoint y: 321, endPoint x: 67, endPoint y: 321, distance: 149.4
click at [67, 321] on span "SONY/ATV SONGS LLC" at bounding box center [161, 319] width 198 height 18
copy span "ONY/ATV SONGS LLC"
copy span "SONY/ATV SONGS LLC"
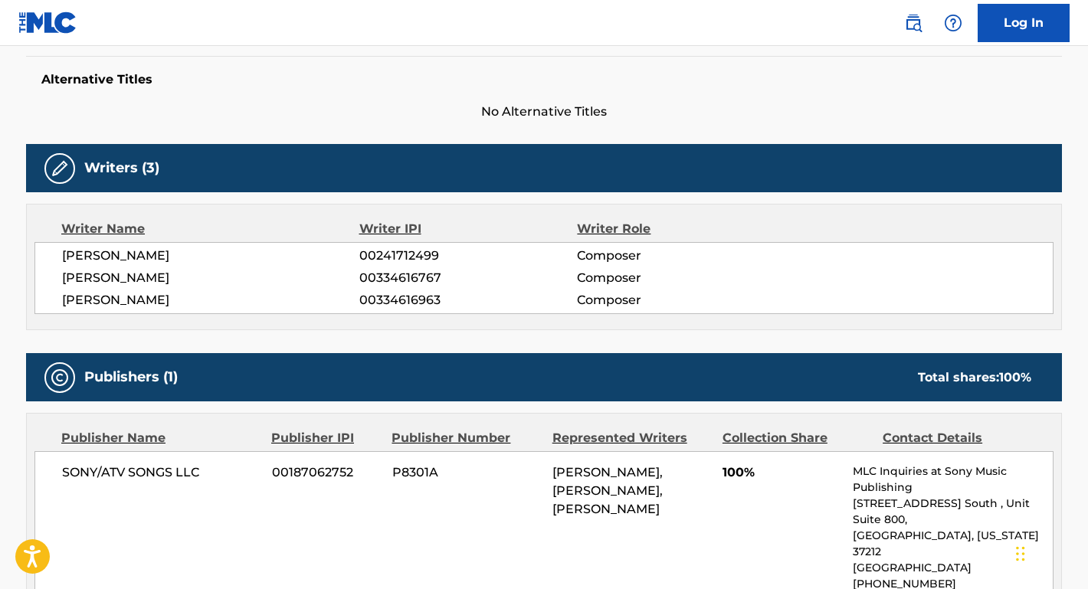
scroll to position [375, 0]
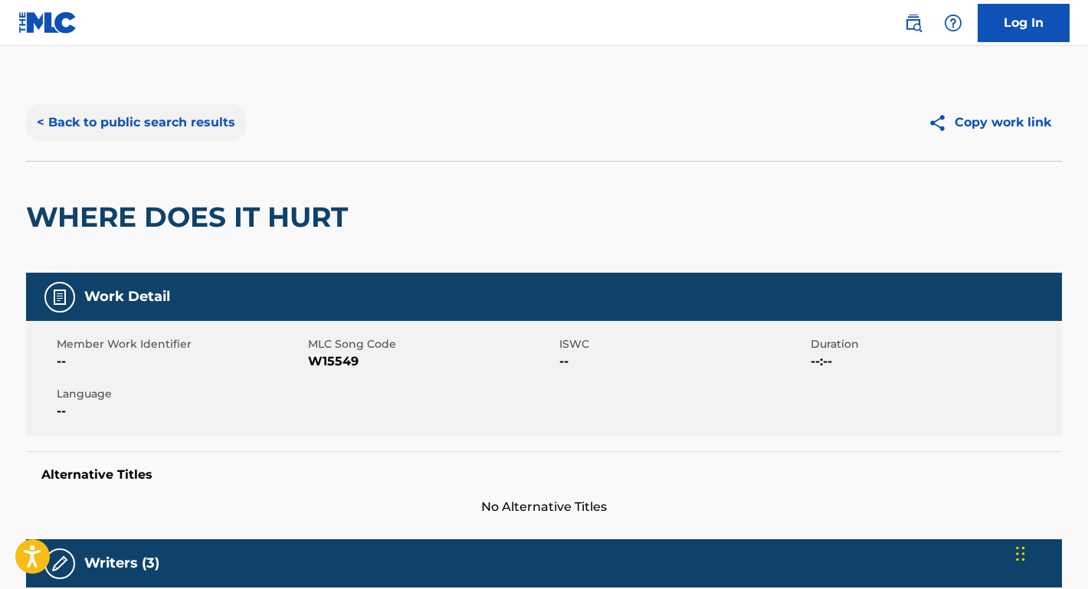
click at [213, 123] on button "< Back to public search results" at bounding box center [136, 122] width 220 height 38
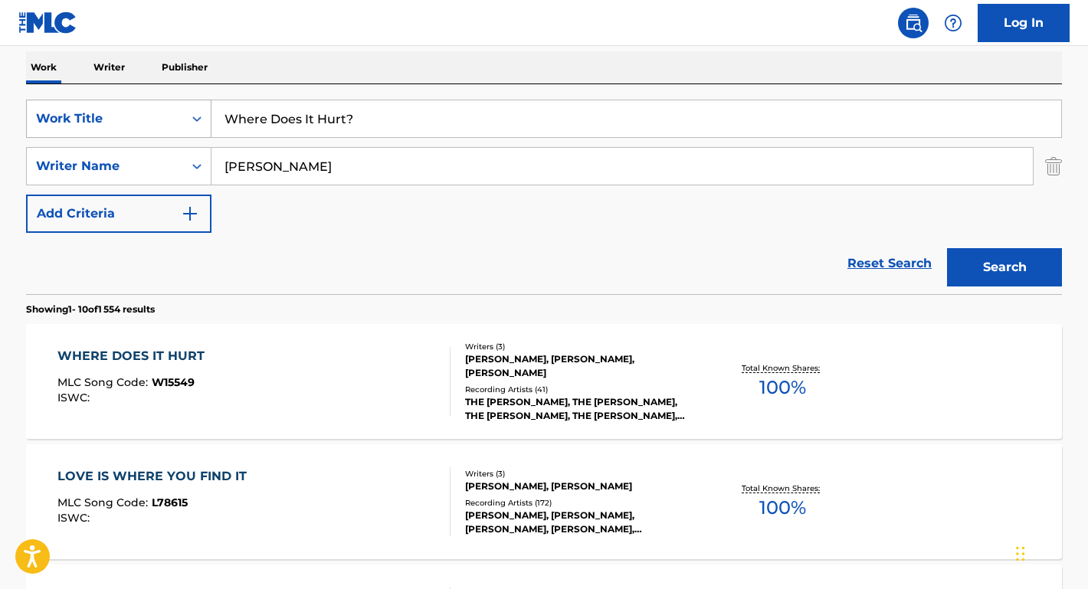
drag, startPoint x: 369, startPoint y: 127, endPoint x: 175, endPoint y: 122, distance: 193.9
click at [175, 122] on div "SearchWithCriteria976f30af-7610-4461-89c1-659e4f865b63 Work Title Where Does It…" at bounding box center [544, 119] width 1036 height 38
paste input "Me And Your Cigarettes"
type input "Me And Your Cigarettes"
click at [285, 58] on div "Work Writer Publisher" at bounding box center [544, 67] width 1036 height 32
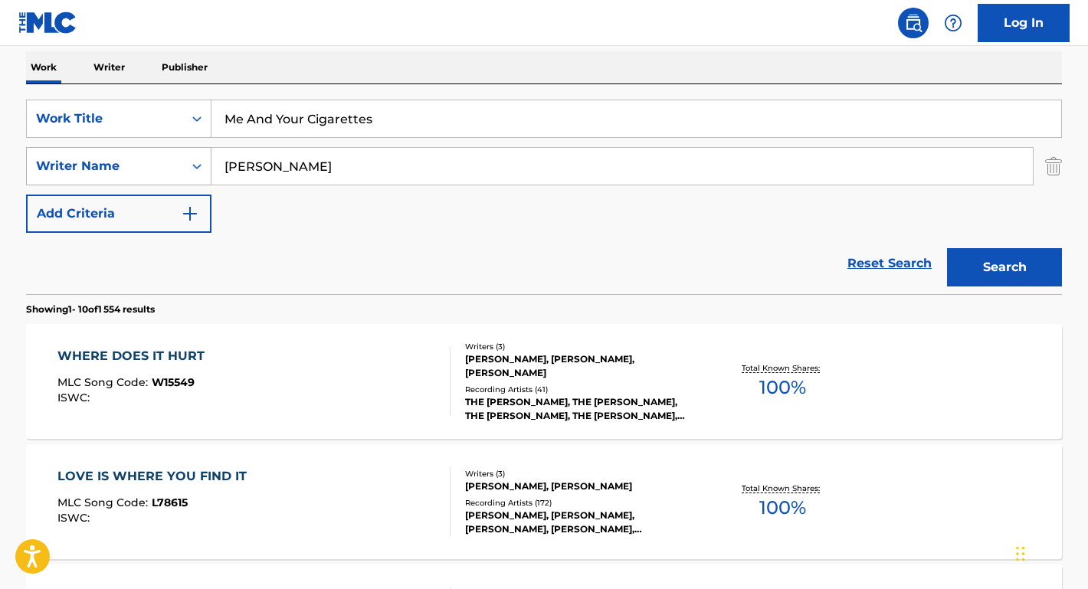
drag, startPoint x: 291, startPoint y: 172, endPoint x: 135, endPoint y: 159, distance: 156.9
click at [135, 159] on div "SearchWithCriteria43cce8d5-5cbf-4643-8c3f-f1c19c8a00d3 Writer Name [PERSON_NAME]" at bounding box center [544, 166] width 1036 height 38
click at [1004, 267] on button "Search" at bounding box center [1004, 267] width 115 height 38
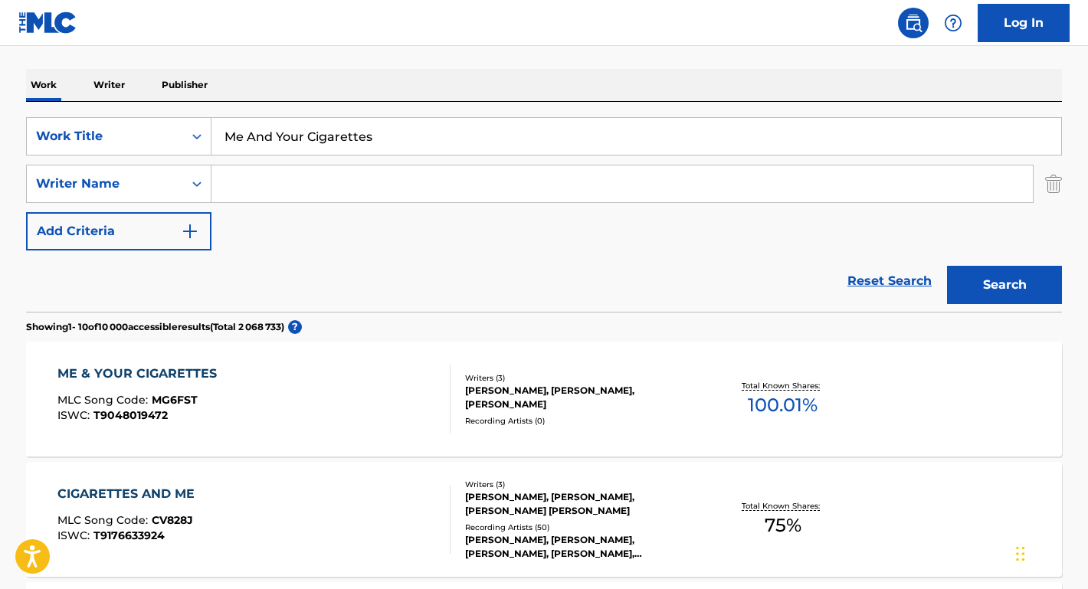
scroll to position [277, 0]
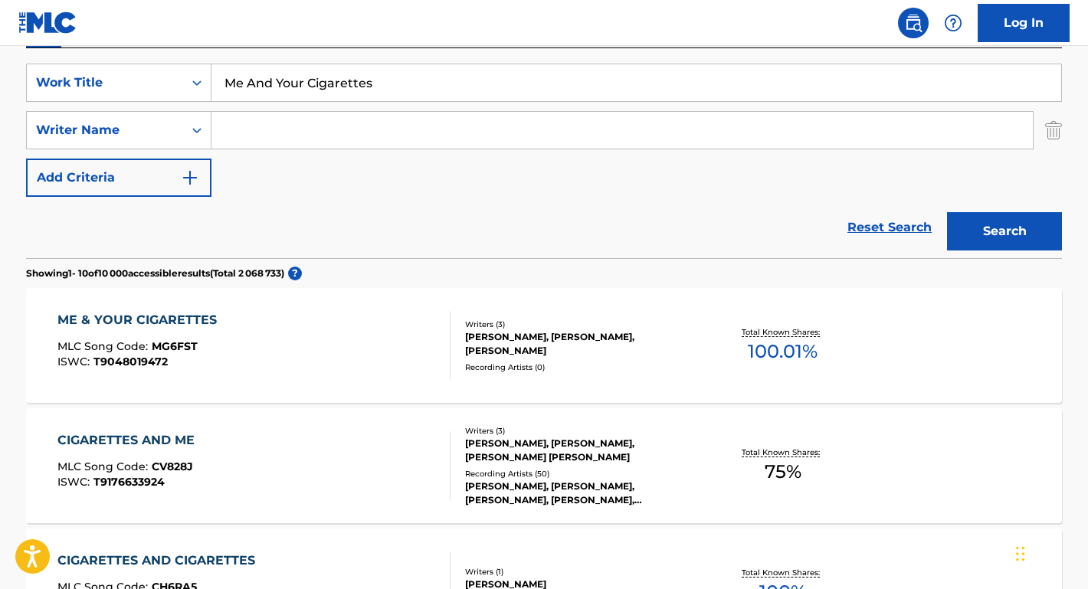
click at [139, 323] on div "ME & YOUR CIGARETTES" at bounding box center [140, 320] width 167 height 18
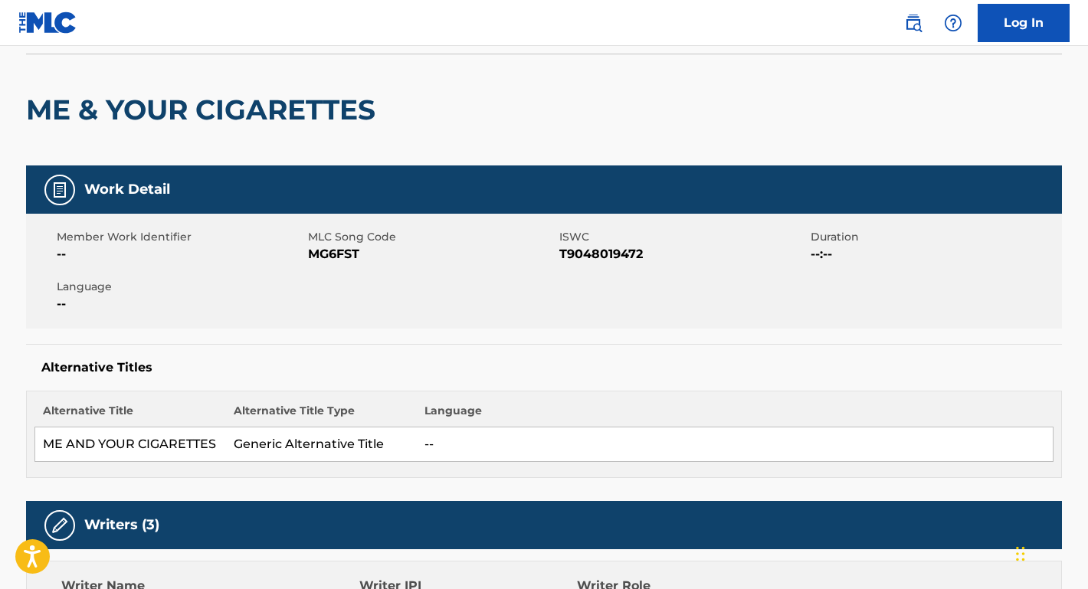
scroll to position [146, 0]
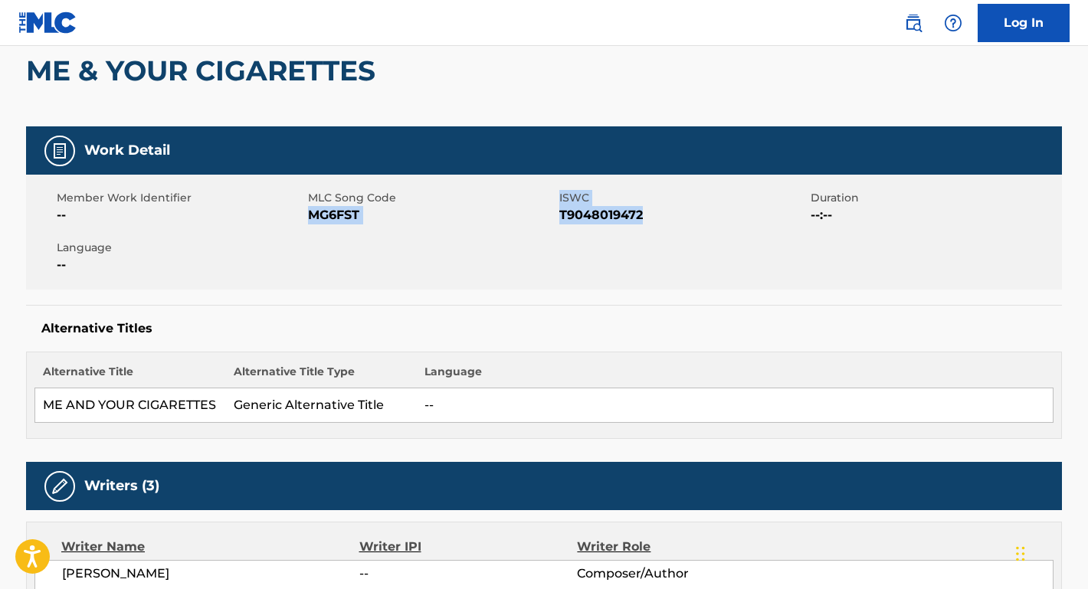
drag, startPoint x: 650, startPoint y: 219, endPoint x: 313, endPoint y: 218, distance: 337.1
click at [313, 218] on div "Member Work Identifier -- MLC Song Code MG6FST ISWC T9048019472 Duration --:-- …" at bounding box center [544, 232] width 1036 height 115
copy div "MG6FST ISWC T9048019472"
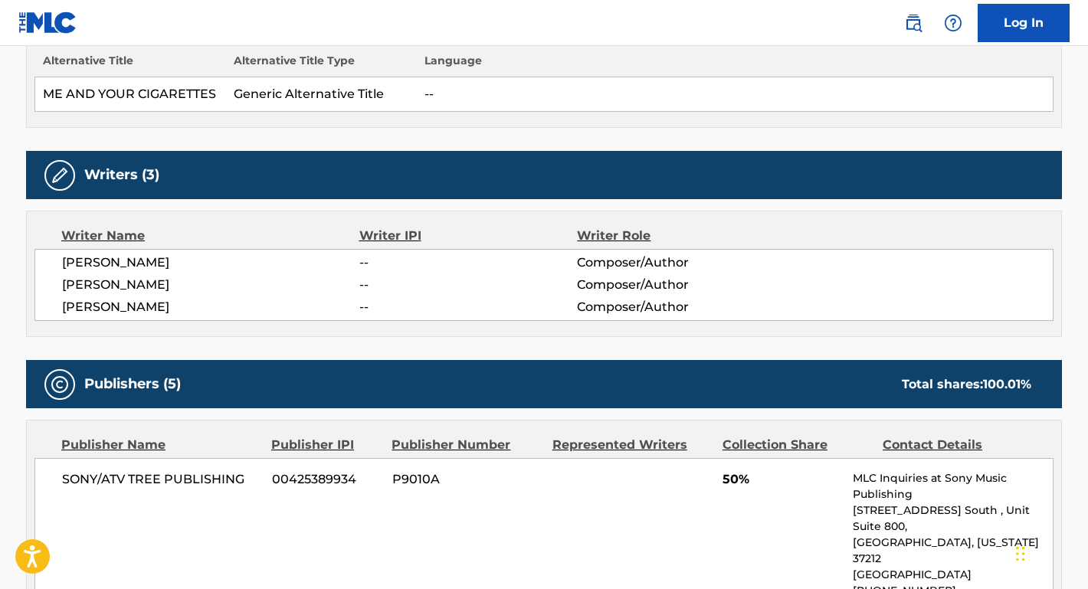
scroll to position [542, 0]
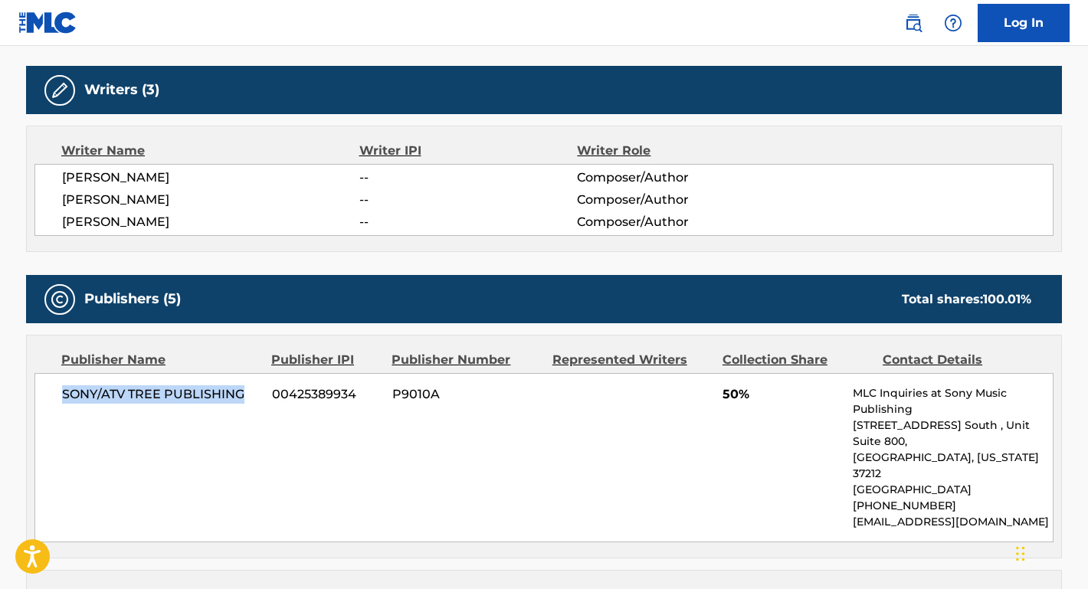
drag, startPoint x: 242, startPoint y: 396, endPoint x: 9, endPoint y: 395, distance: 232.9
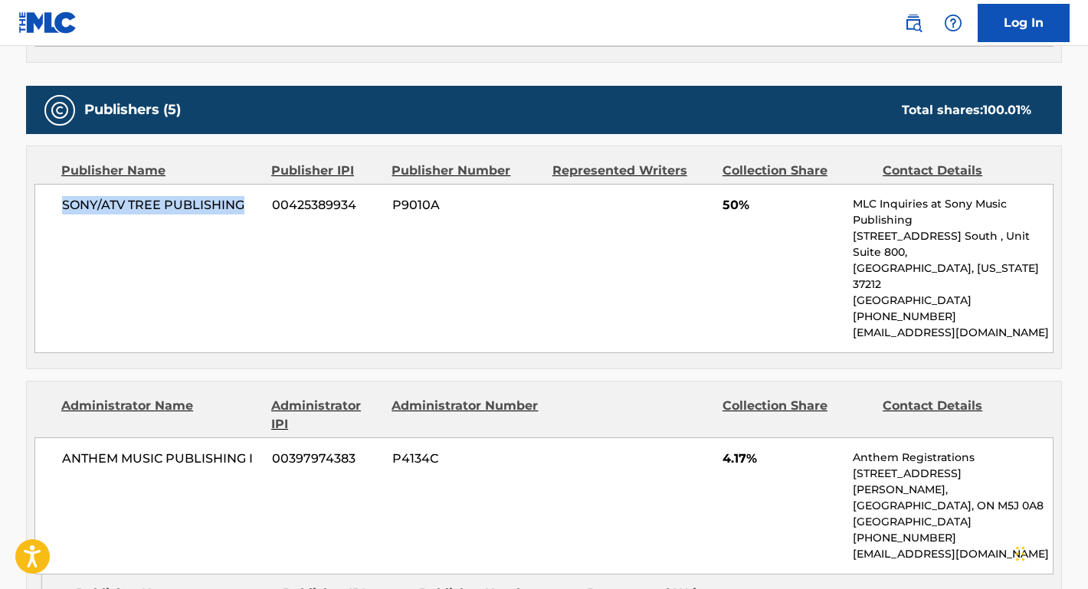
scroll to position [760, 0]
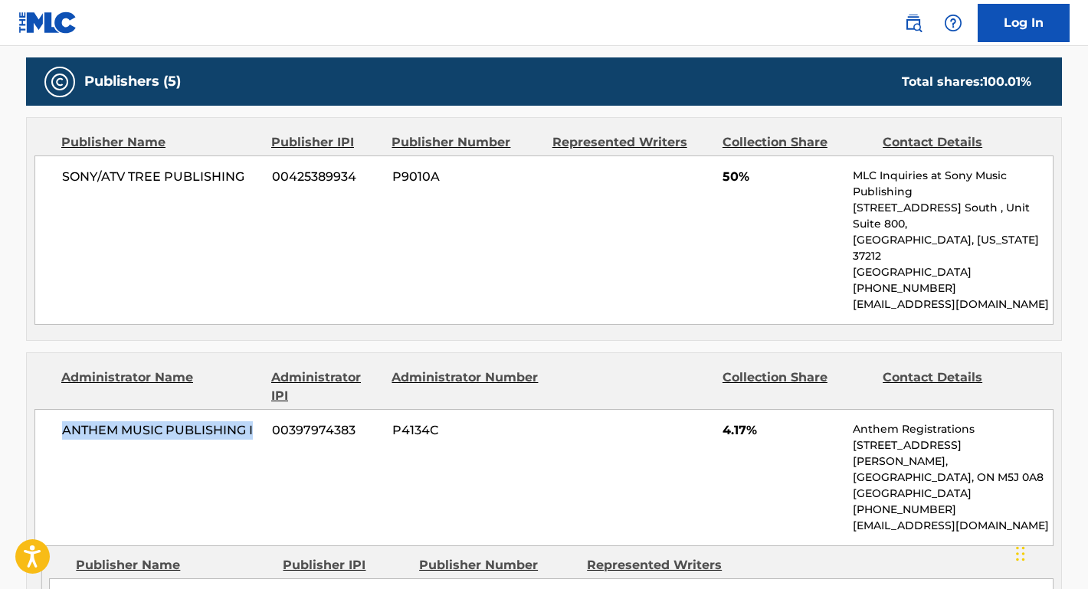
drag, startPoint x: 261, startPoint y: 395, endPoint x: 5, endPoint y: 397, distance: 255.9
click at [5, 397] on main "< Back to public search results Copy work link ME & YOUR CIGARETTES Work Detail…" at bounding box center [544, 498] width 1088 height 2424
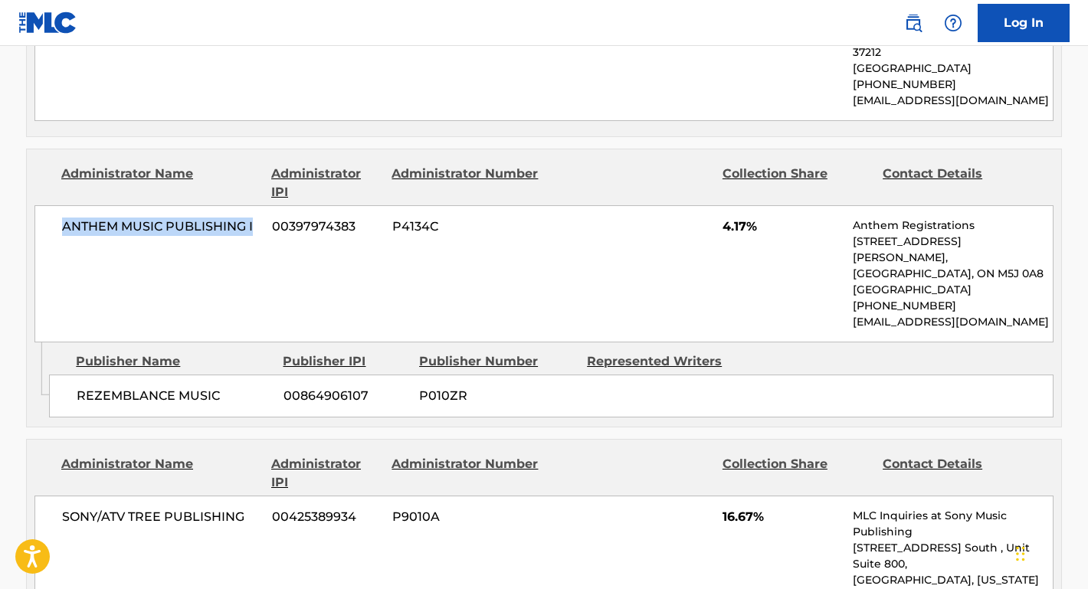
scroll to position [978, 0]
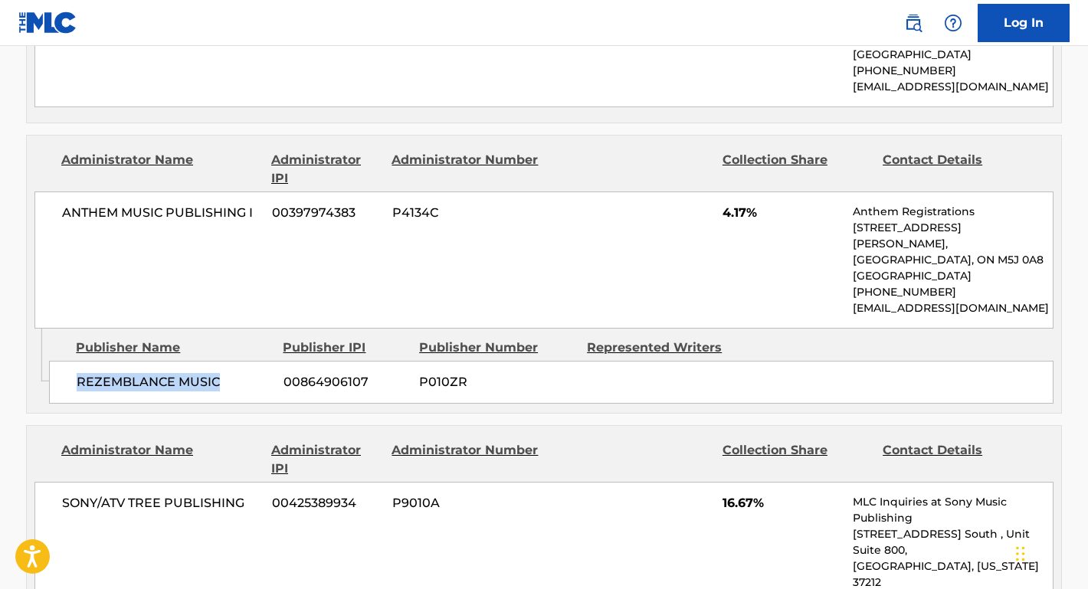
drag, startPoint x: 238, startPoint y: 367, endPoint x: 68, endPoint y: 364, distance: 170.1
click at [68, 364] on div "REZEMBLANCE MUSIC 00864906107 P010ZR" at bounding box center [551, 382] width 1004 height 43
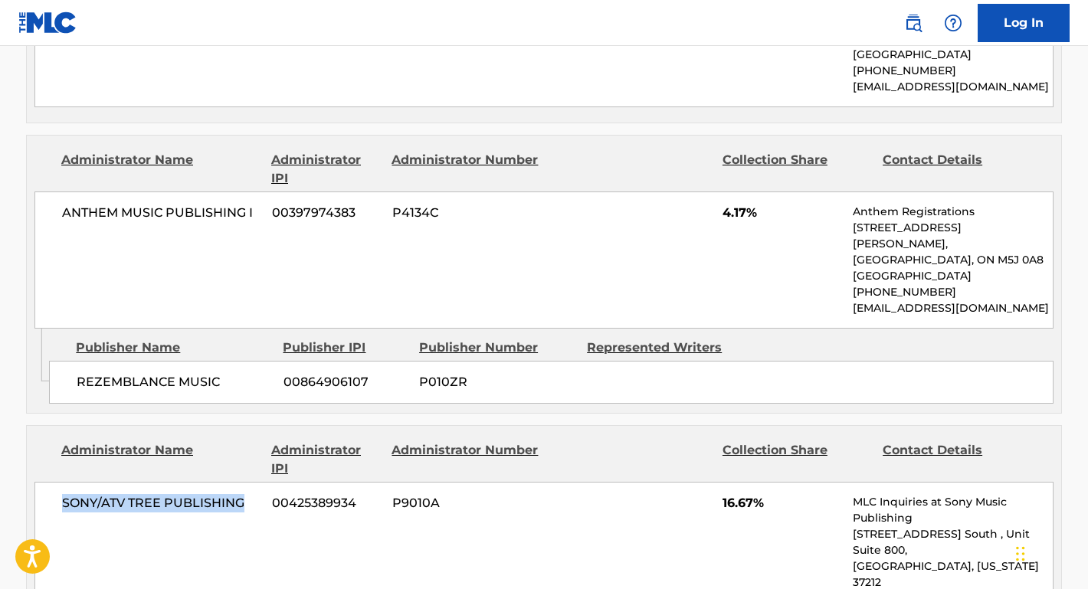
drag, startPoint x: 245, startPoint y: 491, endPoint x: 51, endPoint y: 483, distance: 194.0
click at [51, 483] on div "SONY/ATV TREE PUBLISHING 00425389934 P9010A 16.67% MLC Inquiries at Sony Music …" at bounding box center [543, 566] width 1019 height 169
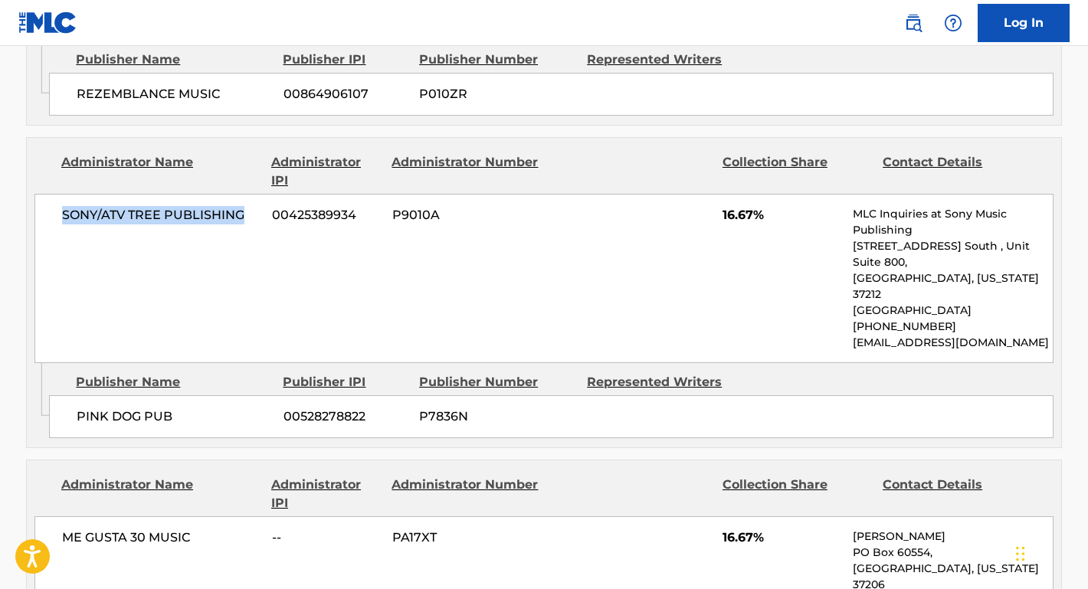
scroll to position [1294, 0]
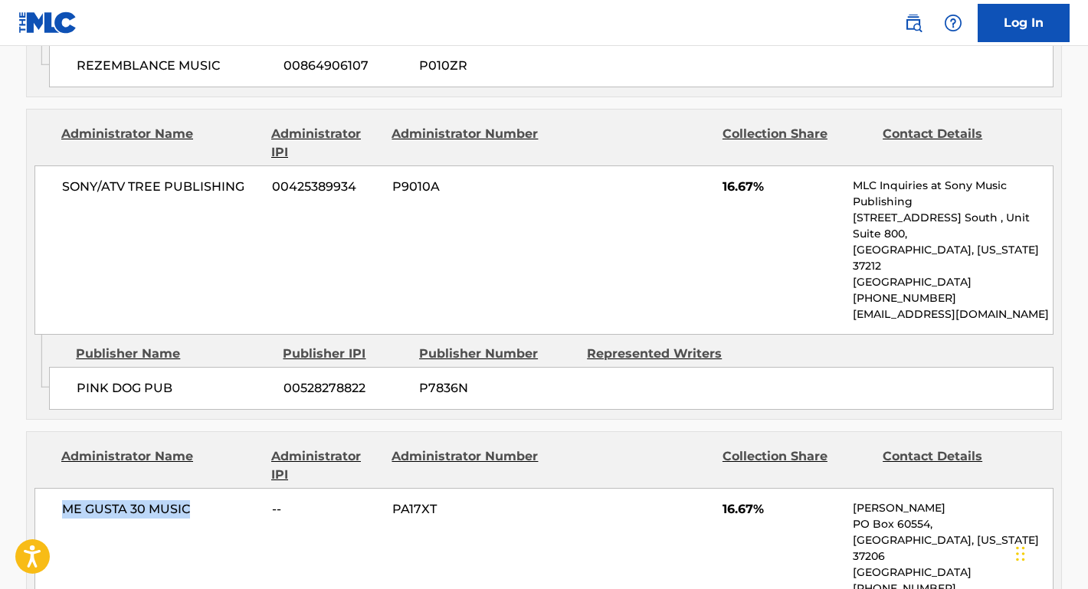
drag, startPoint x: 194, startPoint y: 457, endPoint x: 21, endPoint y: 458, distance: 172.4
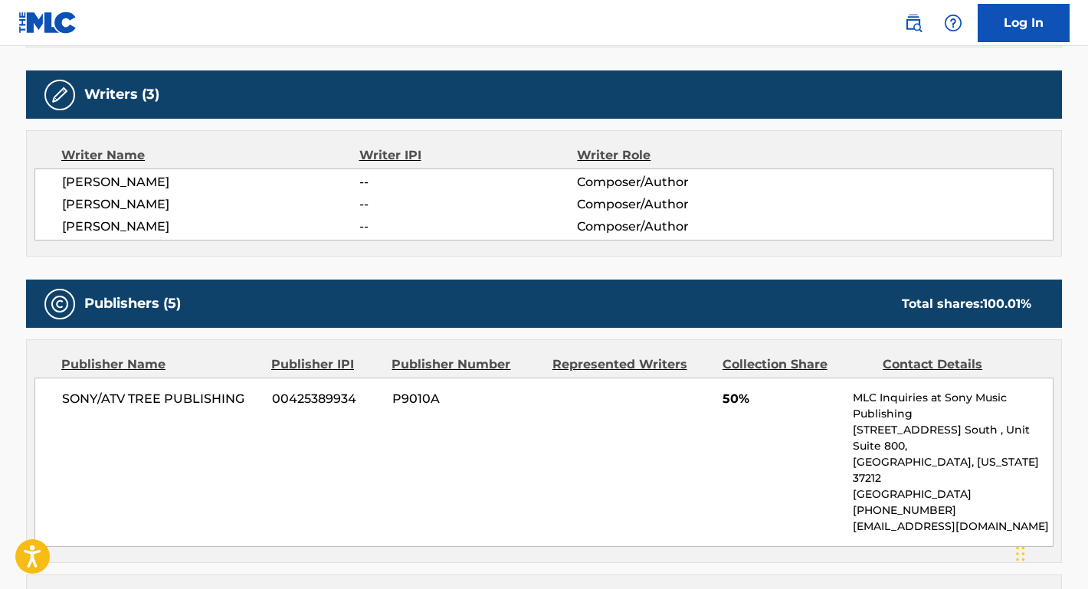
scroll to position [496, 0]
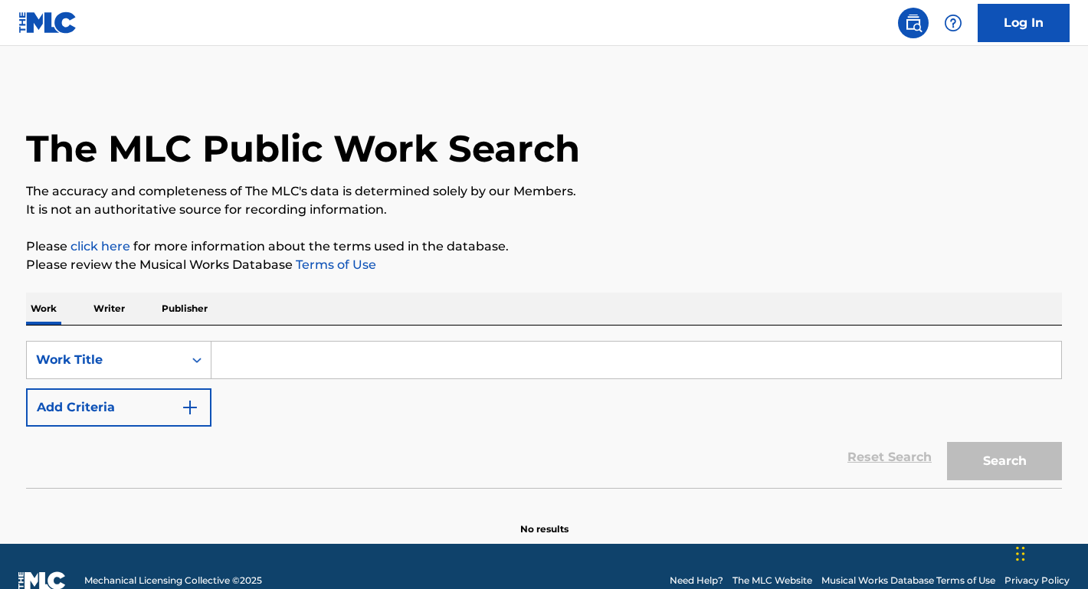
click at [267, 338] on div "SearchWithCriteria173f4065-6a1b-40bb-8bbd-ffa9a8e56c39 Work Title Add Criteria …" at bounding box center [544, 407] width 1036 height 162
click at [257, 353] on input "Search Form" at bounding box center [636, 360] width 850 height 37
paste input "Rapper's Delight"
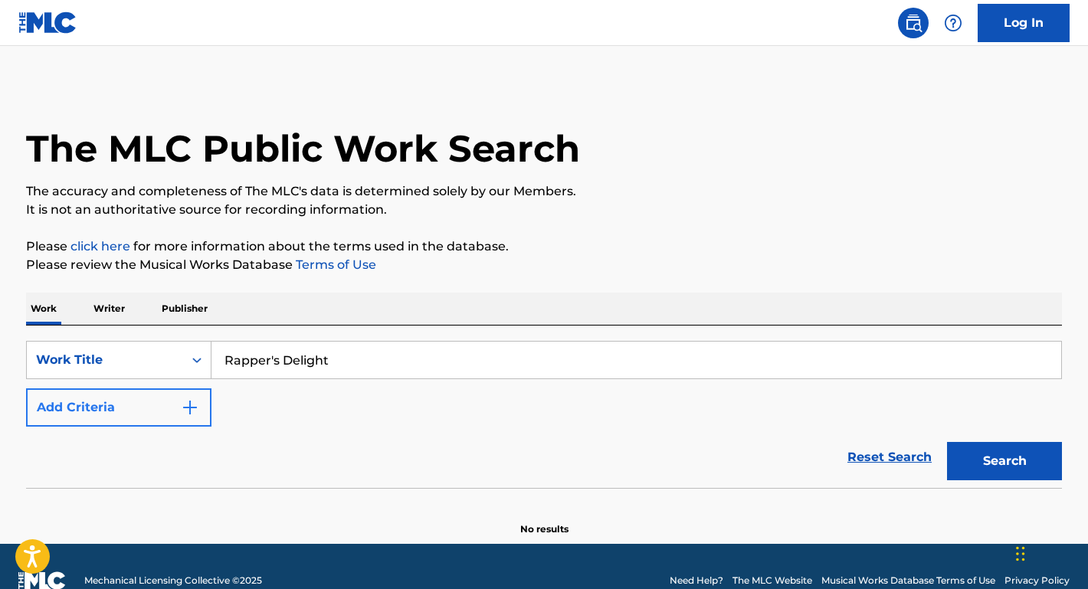
type input "Rapper's Delight"
click at [168, 400] on button "Add Criteria" at bounding box center [118, 407] width 185 height 38
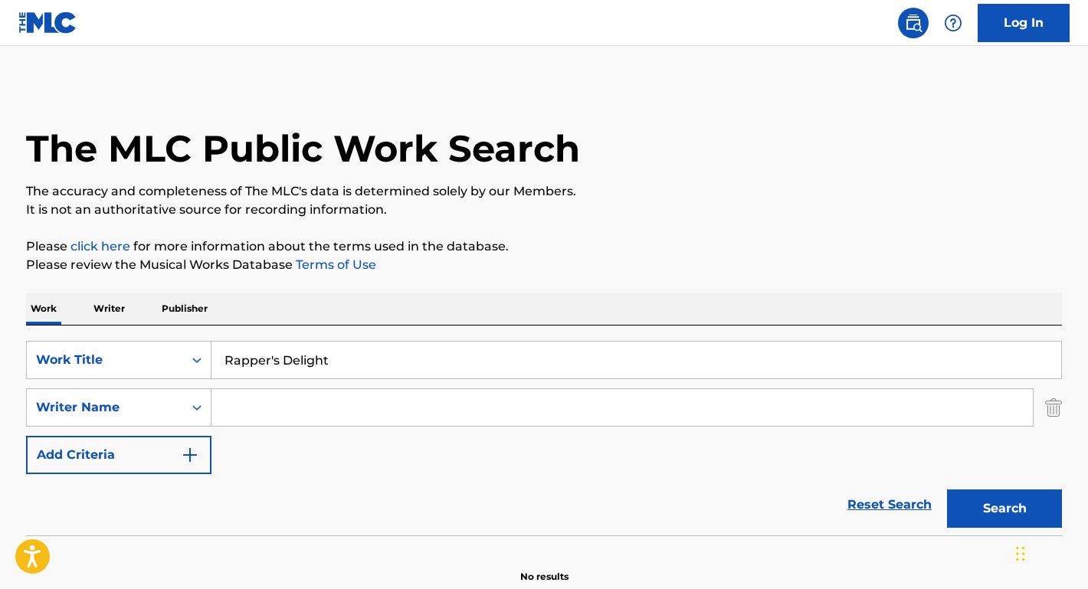
click at [261, 401] on input "Search Form" at bounding box center [621, 407] width 821 height 37
type input "rodgers"
click at [1004, 509] on button "Search" at bounding box center [1004, 509] width 115 height 38
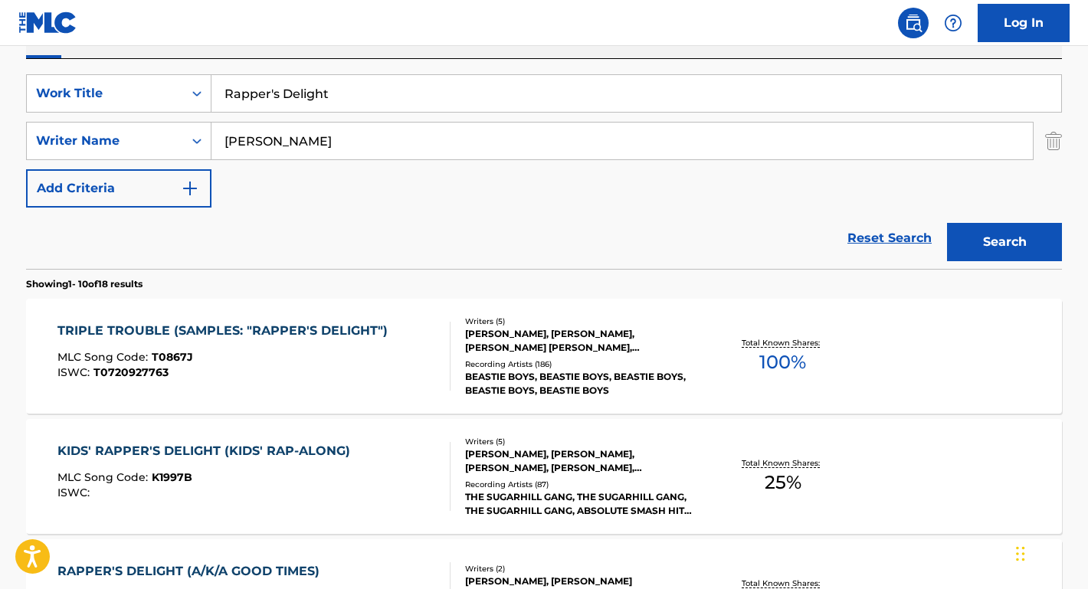
scroll to position [339, 0]
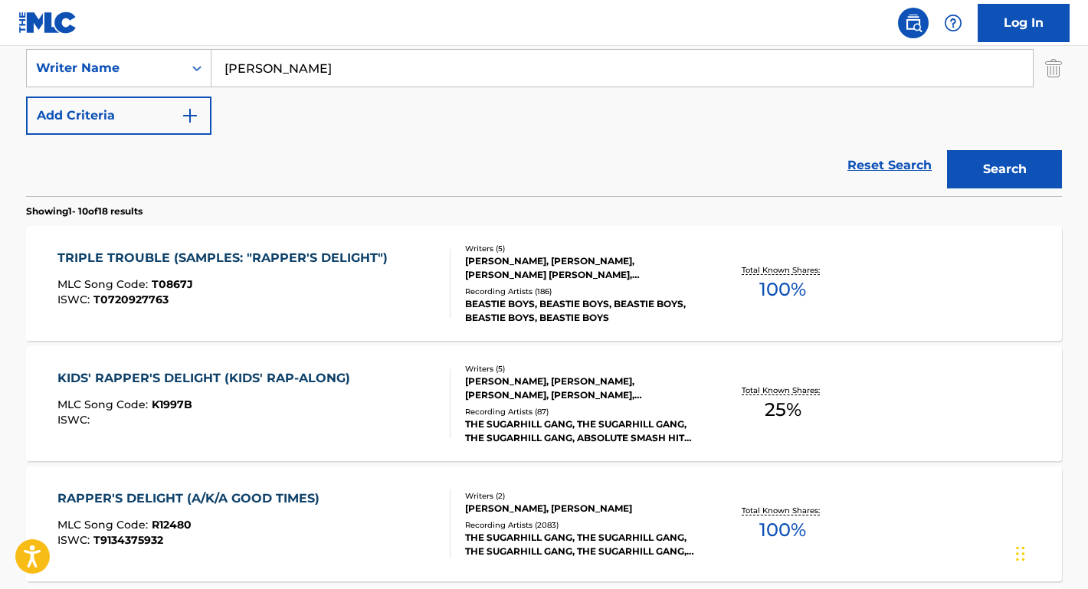
click at [218, 493] on div "RAPPER'S DELIGHT (A/K/A GOOD TIMES)" at bounding box center [192, 499] width 270 height 18
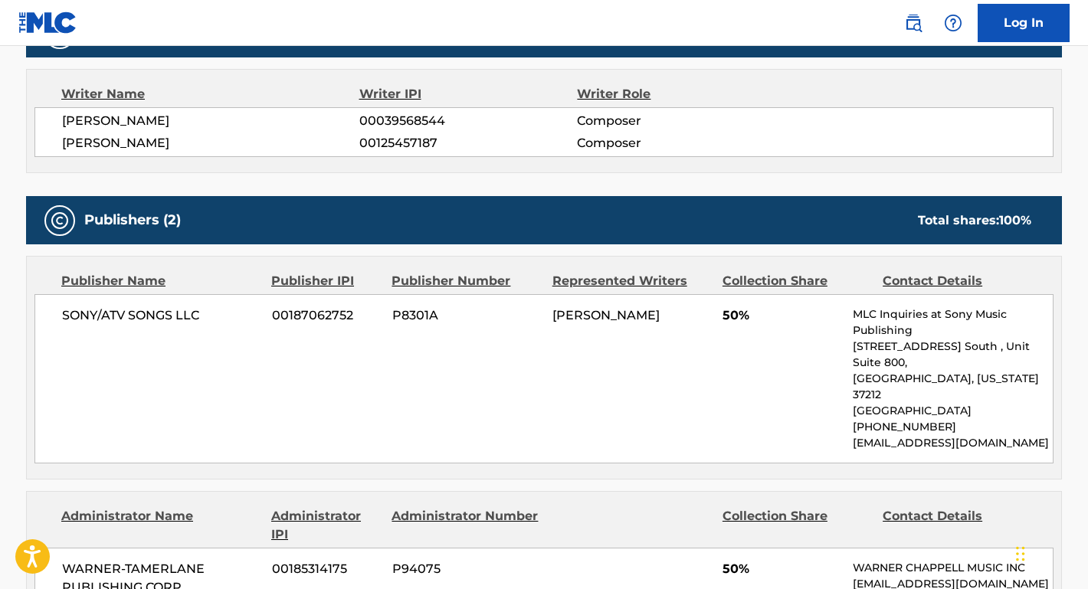
scroll to position [600, 0]
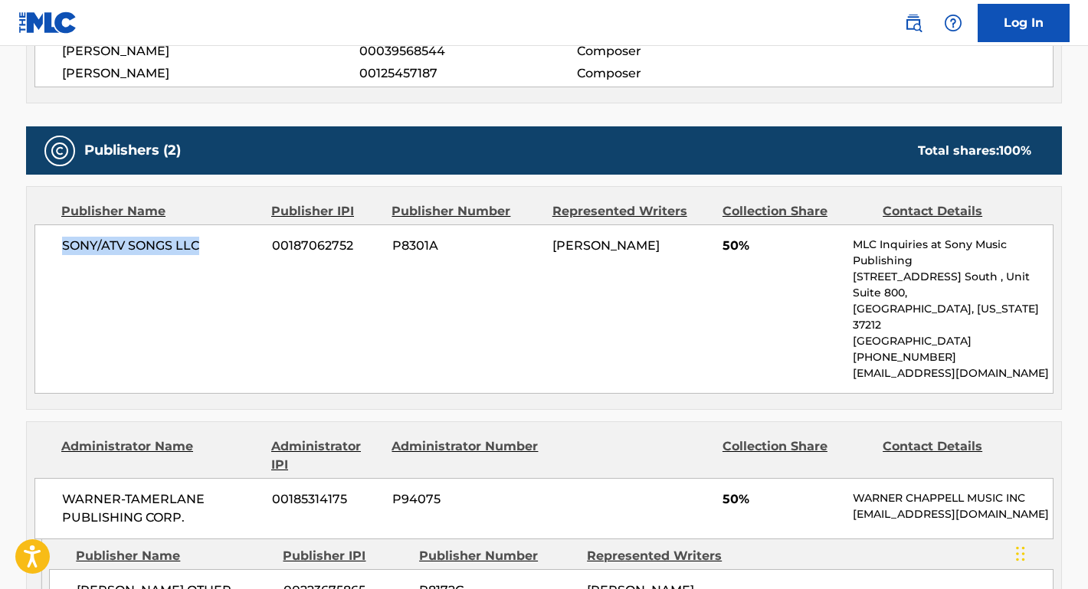
drag, startPoint x: 204, startPoint y: 244, endPoint x: 53, endPoint y: 241, distance: 151.0
click at [53, 241] on div "SONY/ATV SONGS LLC 00187062752 P8301A NILE GREGORY RODGERS 50% MLC Inquiries at…" at bounding box center [543, 308] width 1019 height 169
copy span "SONY/ATV SONGS LLC"
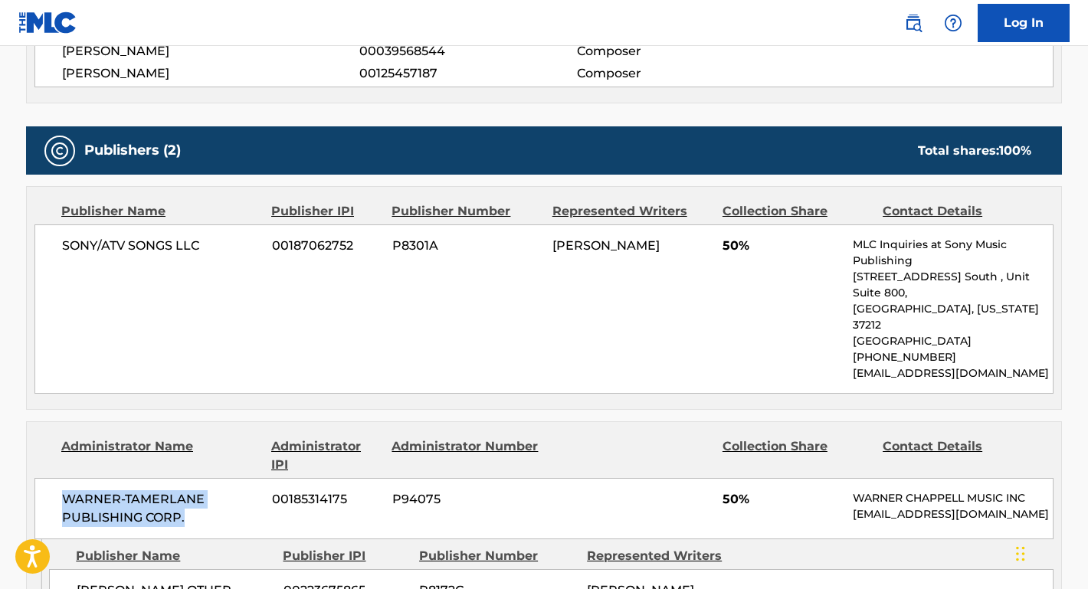
drag, startPoint x: 206, startPoint y: 498, endPoint x: 65, endPoint y: 454, distance: 147.8
click at [65, 478] on div "WARNER-TAMERLANE PUBLISHING CORP. 00185314175 P94075 50% WARNER CHAPPELL MUSIC …" at bounding box center [543, 508] width 1019 height 61
copy span "WARNER-TAMERLANE PUBLISHING CORP."
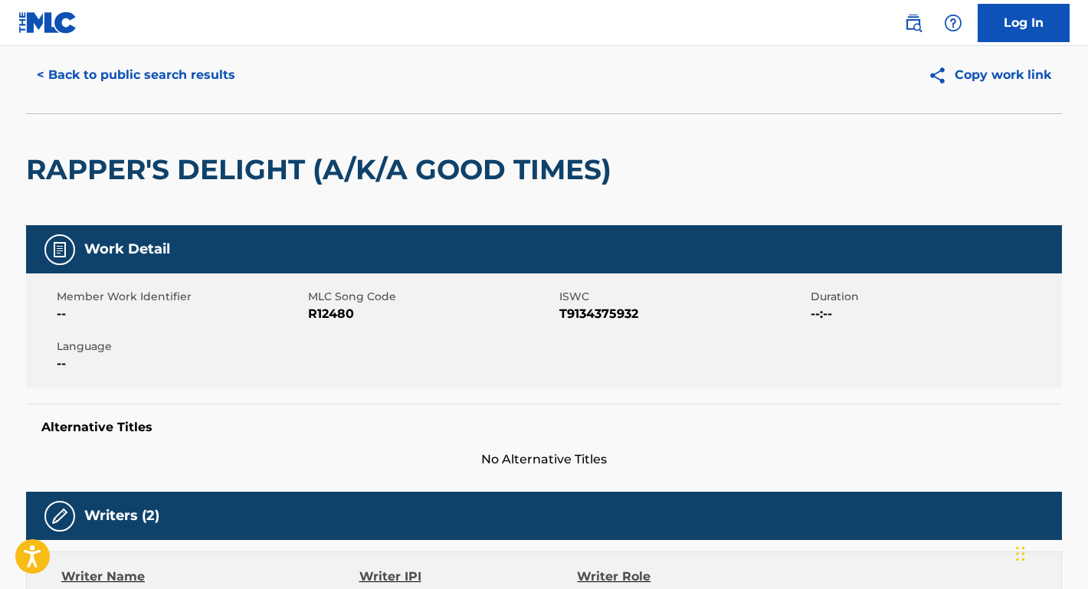
scroll to position [31, 0]
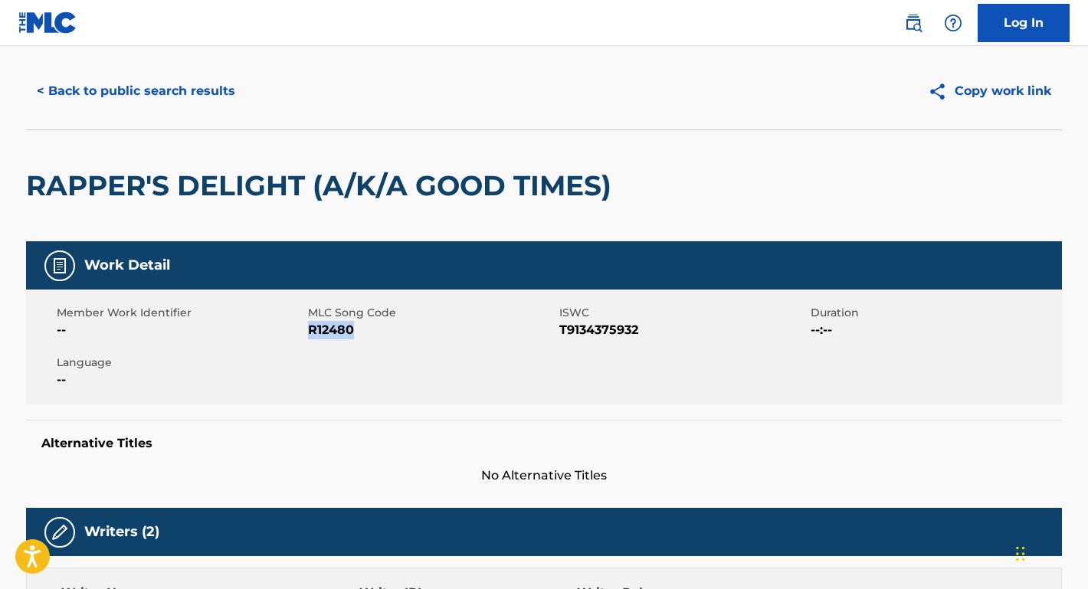
drag, startPoint x: 388, startPoint y: 333, endPoint x: 309, endPoint y: 332, distance: 79.7
click at [309, 332] on span "R12480" at bounding box center [431, 330] width 247 height 18
copy span "R12480"
drag, startPoint x: 651, startPoint y: 335, endPoint x: 562, endPoint y: 333, distance: 88.1
click at [562, 333] on span "T9134375932" at bounding box center [682, 330] width 247 height 18
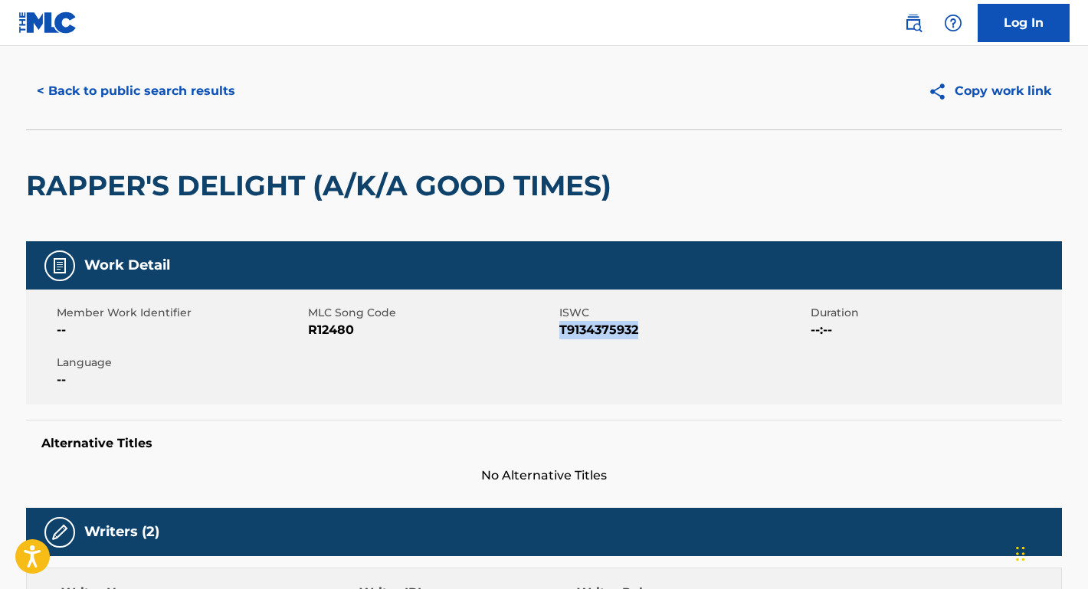
copy span "T9134375932"
click at [605, 360] on div "Member Work Identifier -- MLC Song Code R12480 ISWC T9134375932 Duration --:-- …" at bounding box center [544, 347] width 1036 height 115
drag, startPoint x: 659, startPoint y: 332, endPoint x: 310, endPoint y: 330, distance: 348.6
click at [310, 330] on div "Member Work Identifier -- MLC Song Code R12480 ISWC T9134375932 Duration --:-- …" at bounding box center [544, 347] width 1036 height 115
copy div "R12480 ISWC T9134375932"
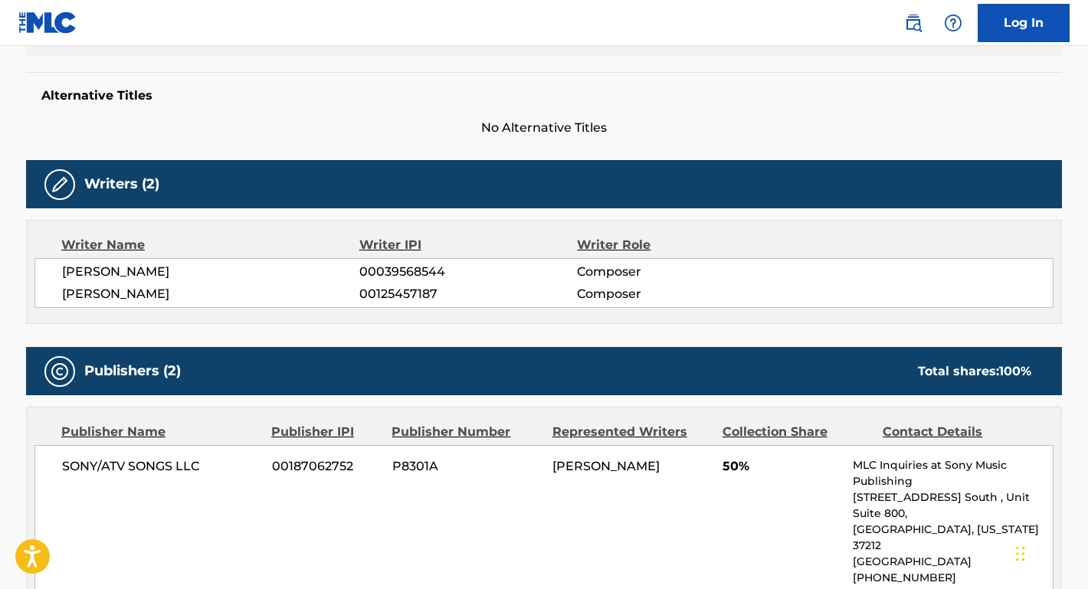
scroll to position [388, 0]
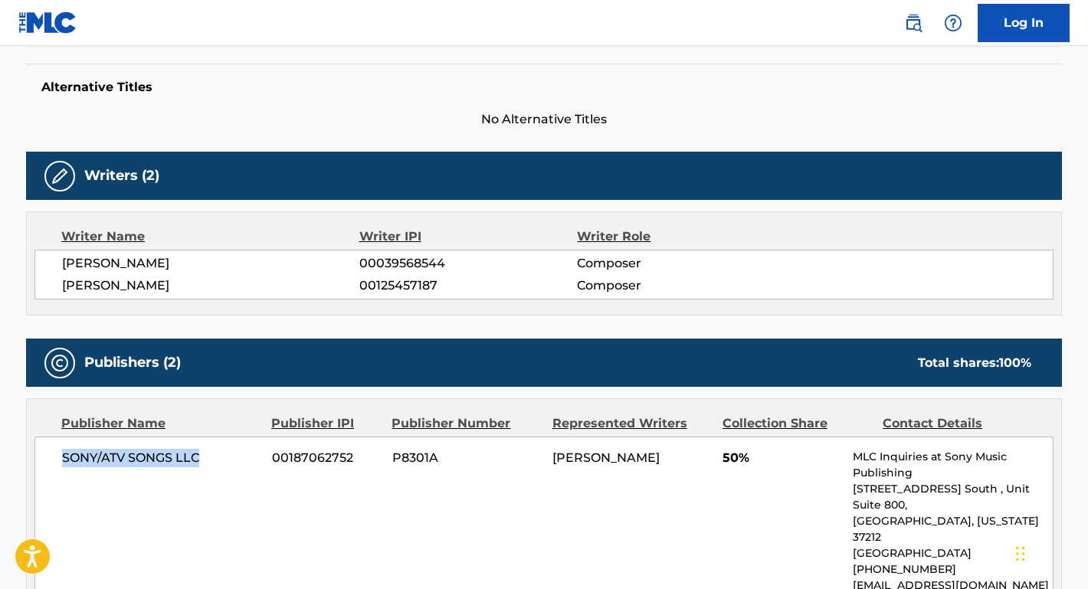
drag, startPoint x: 207, startPoint y: 449, endPoint x: 31, endPoint y: 449, distance: 175.5
click at [31, 449] on div "Publisher Name Publisher IPI Publisher Number Represented Writers Collection Sh…" at bounding box center [544, 510] width 1034 height 222
copy span "SONY/ATV SONGS LLC"
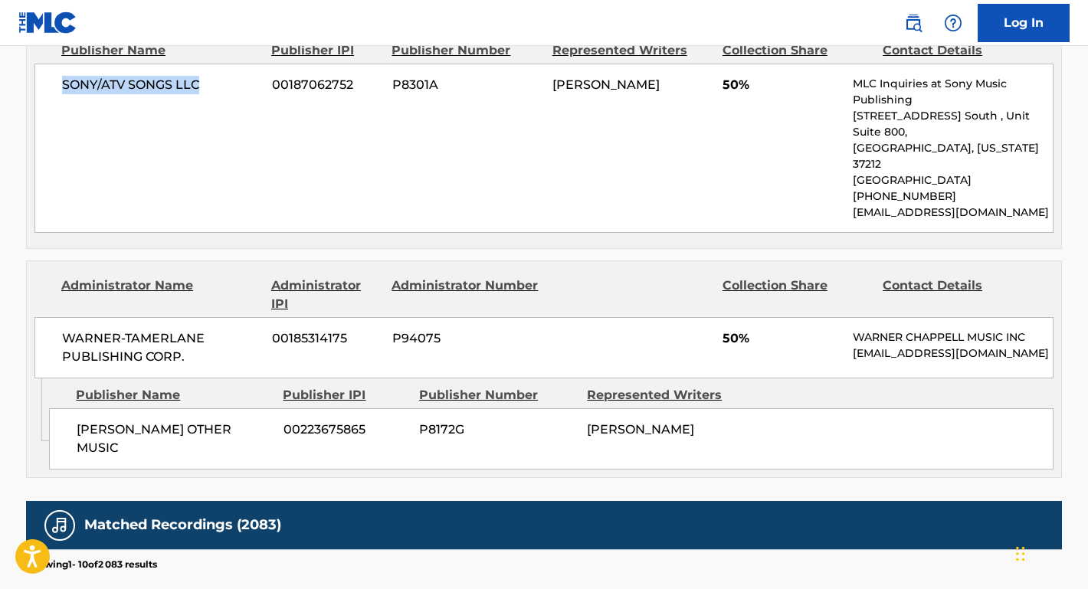
scroll to position [800, 0]
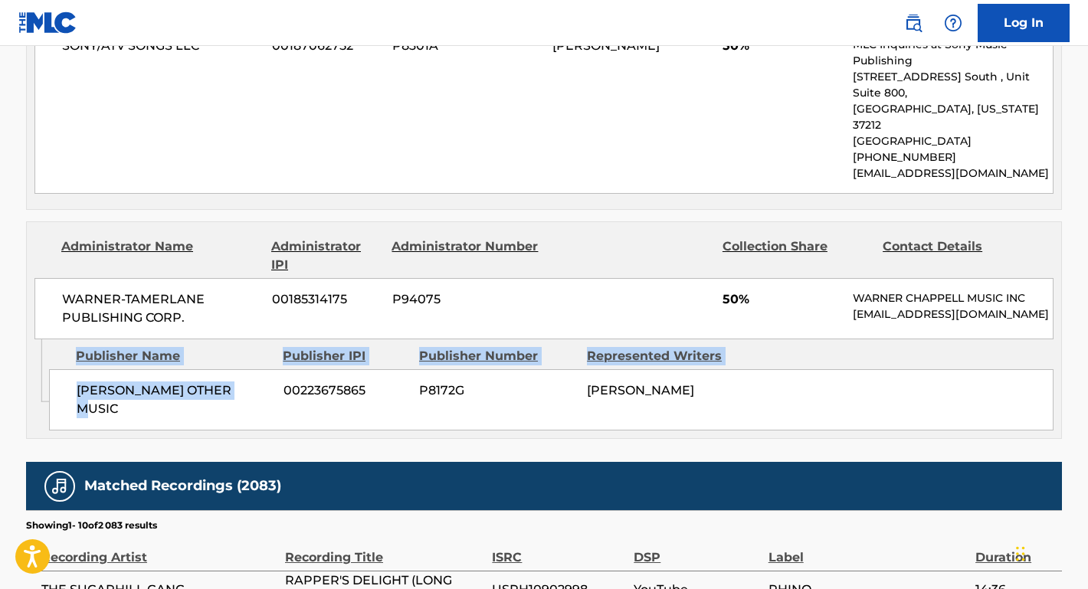
drag, startPoint x: 251, startPoint y: 358, endPoint x: 0, endPoint y: 365, distance: 251.4
click at [0, 365] on main "< Back to public search results Copy work link RAPPER'S DELIGHT (A/K/A GOOD TIM…" at bounding box center [544, 140] width 1088 height 1788
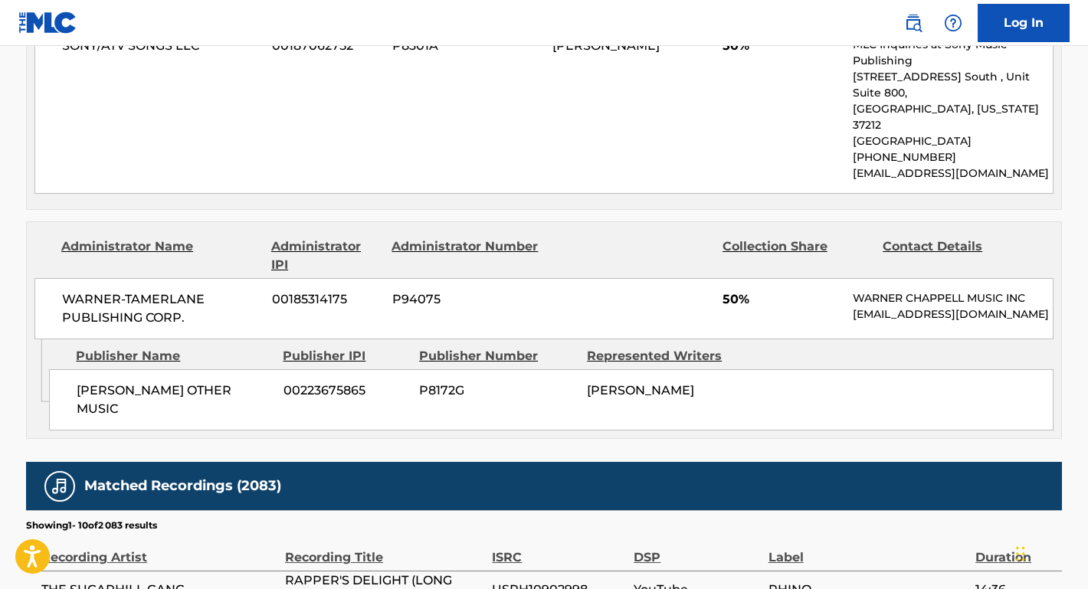
click at [145, 382] on span "BERNARD'S OTHER MUSIC" at bounding box center [174, 400] width 195 height 37
drag, startPoint x: 246, startPoint y: 357, endPoint x: 75, endPoint y: 358, distance: 170.9
click at [75, 369] on div "BERNARD'S OTHER MUSIC 00223675865 P8172G BERNARD EDWARDS" at bounding box center [551, 399] width 1004 height 61
copy span "BERNARD'S OTHER MUSIC"
drag, startPoint x: 207, startPoint y: 283, endPoint x: 51, endPoint y: 261, distance: 157.2
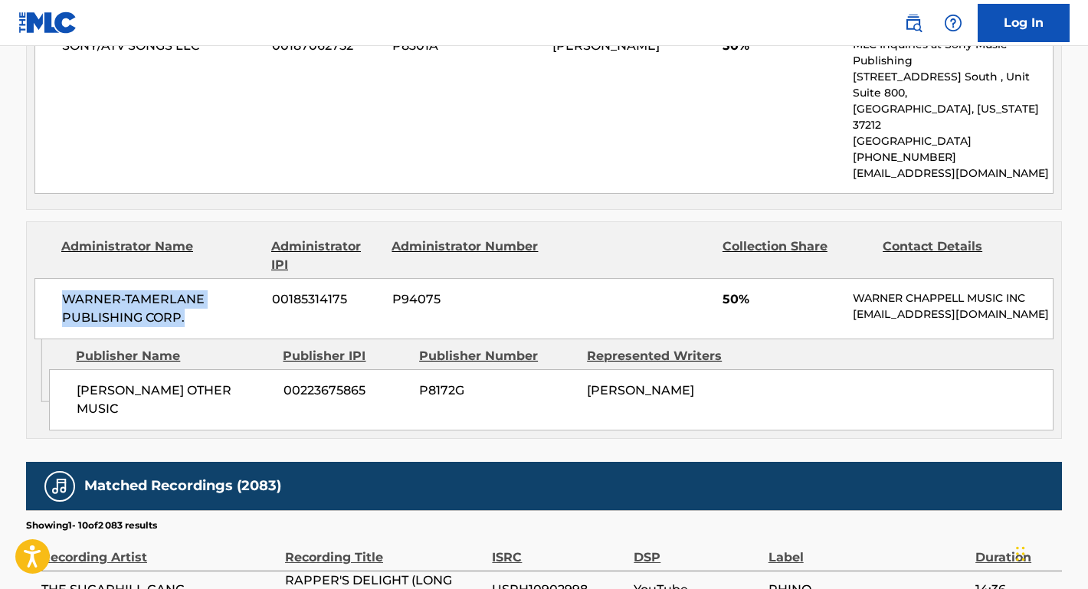
click at [51, 278] on div "WARNER-TAMERLANE PUBLISHING CORP. 00185314175 P94075 50% WARNER CHAPPELL MUSIC …" at bounding box center [543, 308] width 1019 height 61
copy span "WARNER-TAMERLANE PUBLISHING CORP."
click at [568, 2] on nav "Log In" at bounding box center [544, 23] width 1088 height 46
